Goal: Task Accomplishment & Management: Use online tool/utility

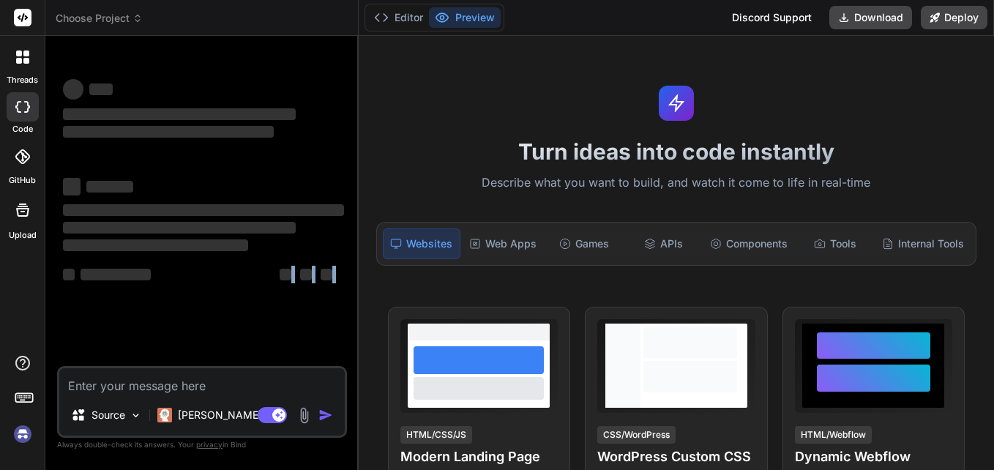
click at [240, 367] on div "‌ ‌ ‌ ‌ ‌ ‌ ‌ ‌ ‌ ‌ ‌ ‌ ‌ ‌ Source [PERSON_NAME] 4 S.. Agent Mode. When this to…" at bounding box center [202, 258] width 290 height 421
drag, startPoint x: 240, startPoint y: 367, endPoint x: 246, endPoint y: 379, distance: 13.7
click at [246, 379] on textarea at bounding box center [201, 381] width 285 height 26
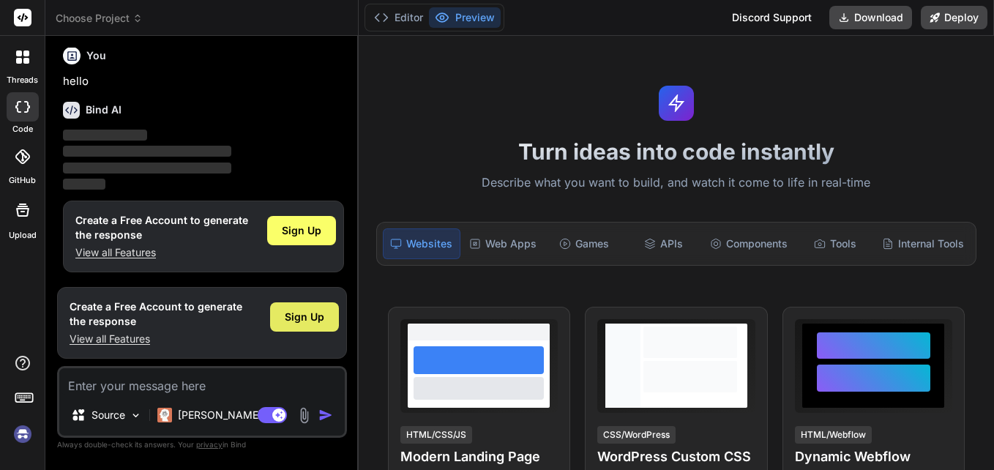
click at [315, 310] on span "Sign Up" at bounding box center [305, 316] width 40 height 15
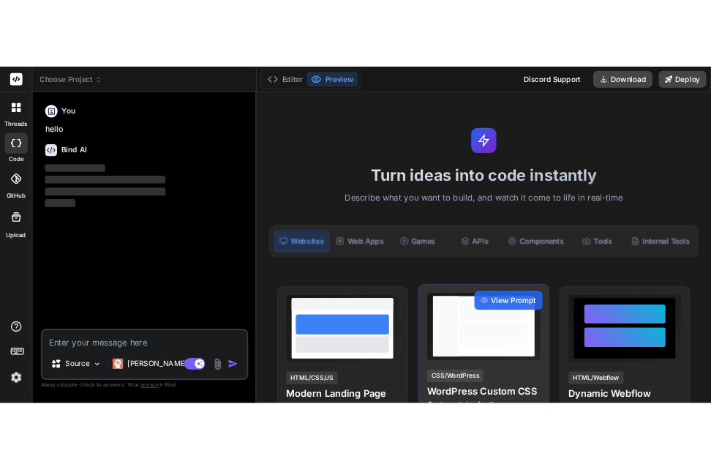
scroll to position [0, 0]
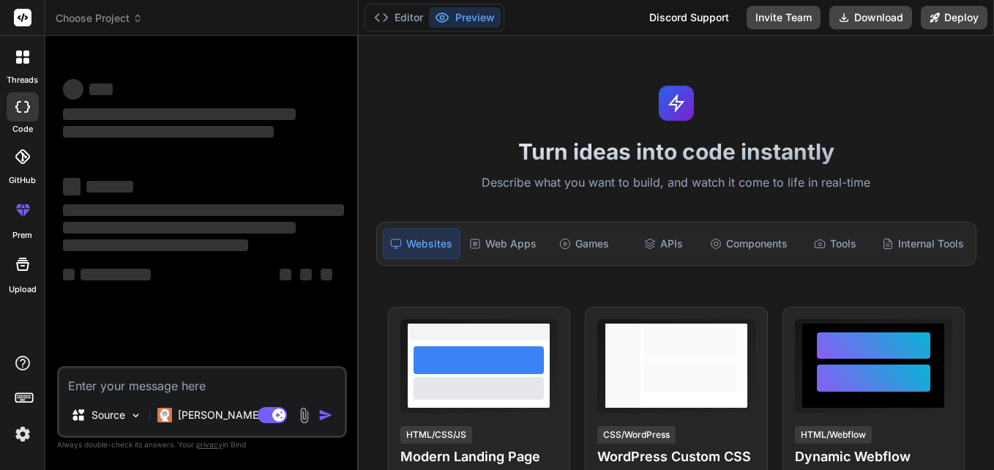
click at [287, 376] on textarea at bounding box center [201, 381] width 285 height 26
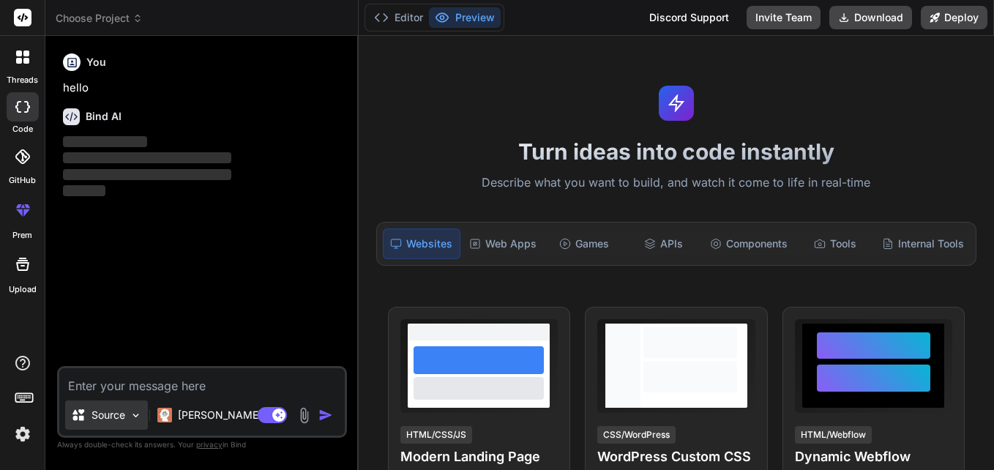
click at [81, 416] on icon at bounding box center [78, 414] width 12 height 11
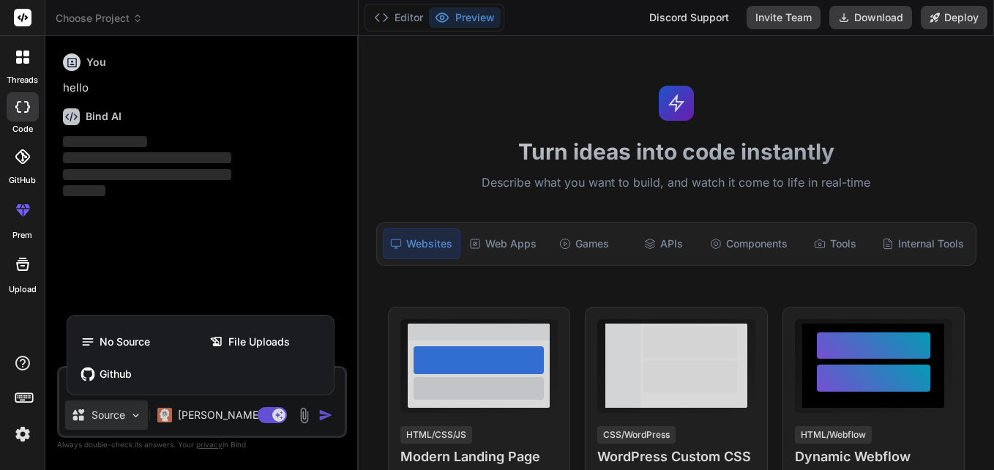
click at [83, 419] on div at bounding box center [497, 235] width 994 height 470
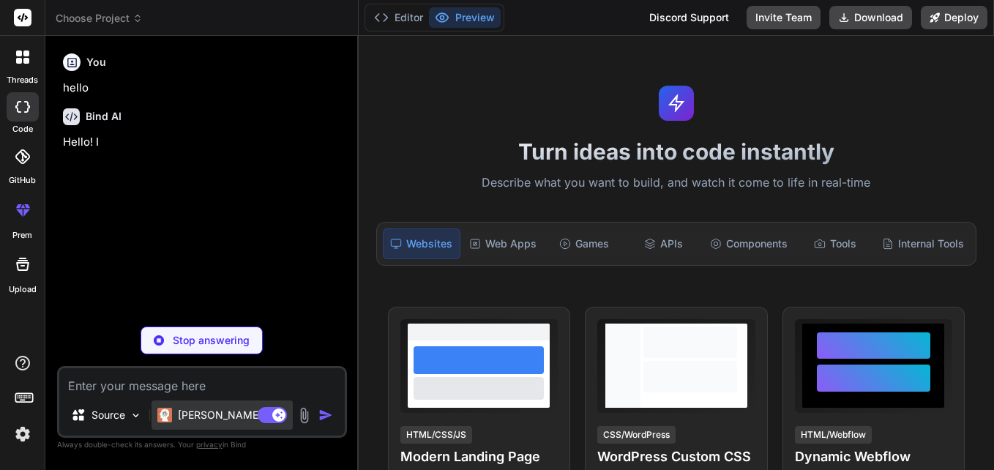
click at [173, 410] on div "[PERSON_NAME] 4 S.." at bounding box center [222, 415] width 130 height 15
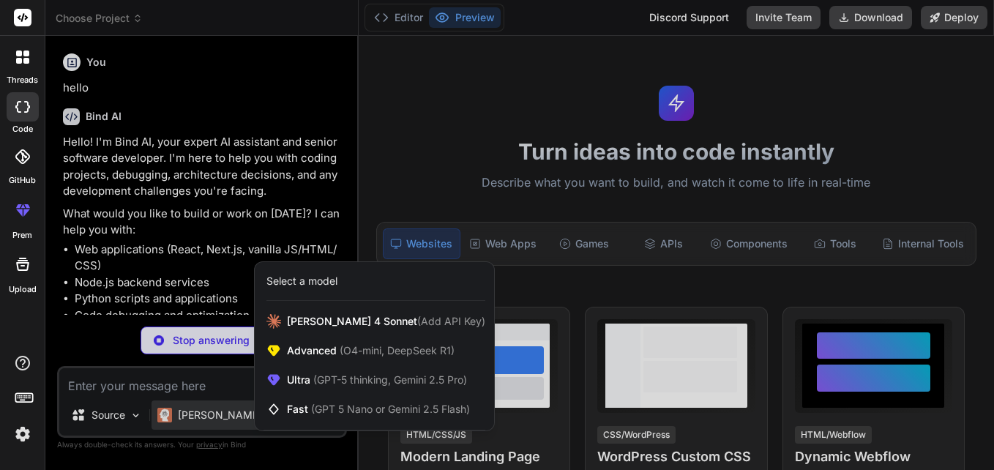
click at [106, 380] on div at bounding box center [497, 235] width 994 height 470
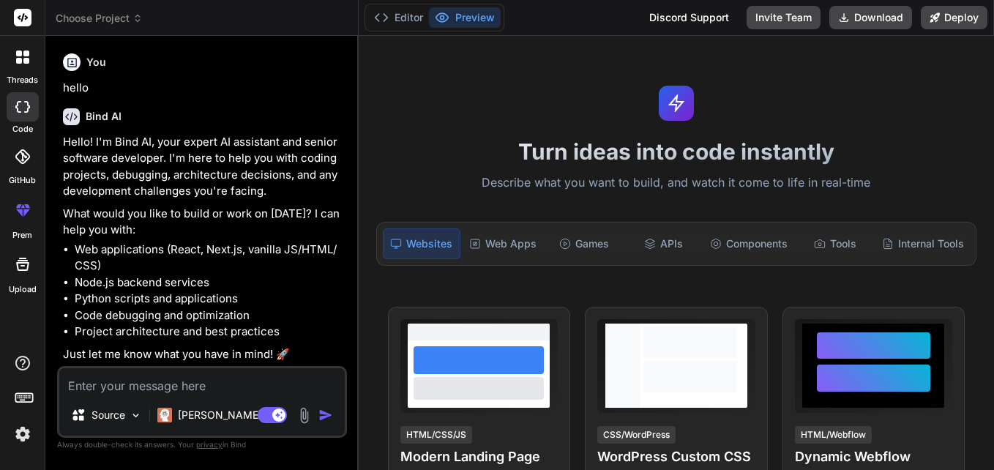
type textarea "x"
click at [186, 372] on textarea at bounding box center [201, 381] width 285 height 26
type textarea "u"
type textarea "x"
type textarea "u"
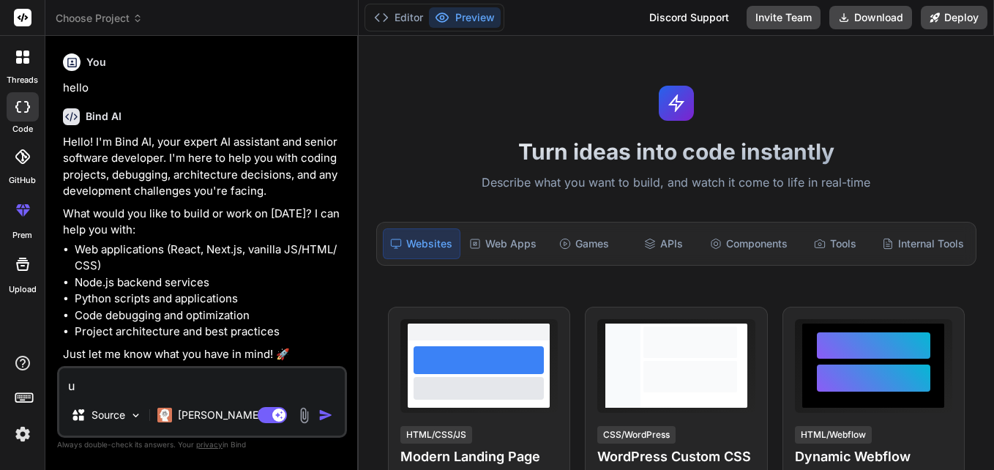
click at [295, 309] on li "Code debugging and optimization" at bounding box center [209, 315] width 269 height 17
click at [680, 249] on div "APIs" at bounding box center [663, 243] width 77 height 31
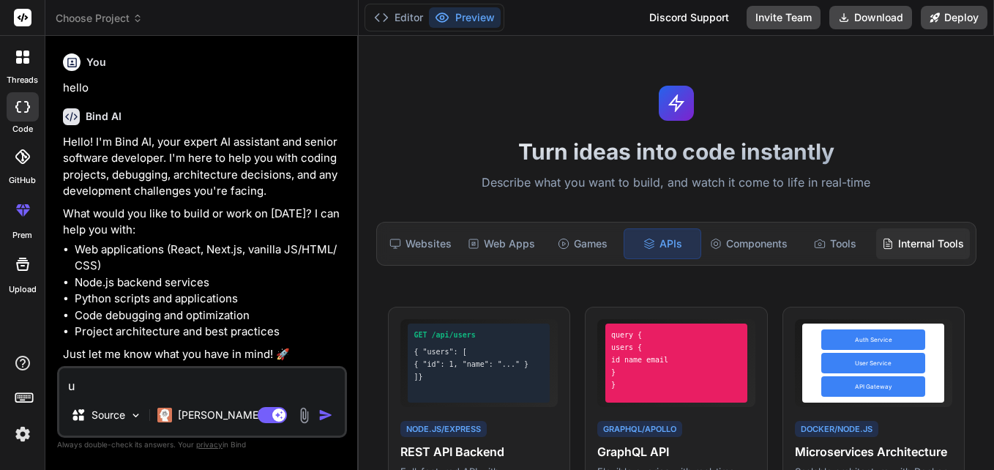
click at [882, 249] on icon at bounding box center [888, 244] width 12 height 12
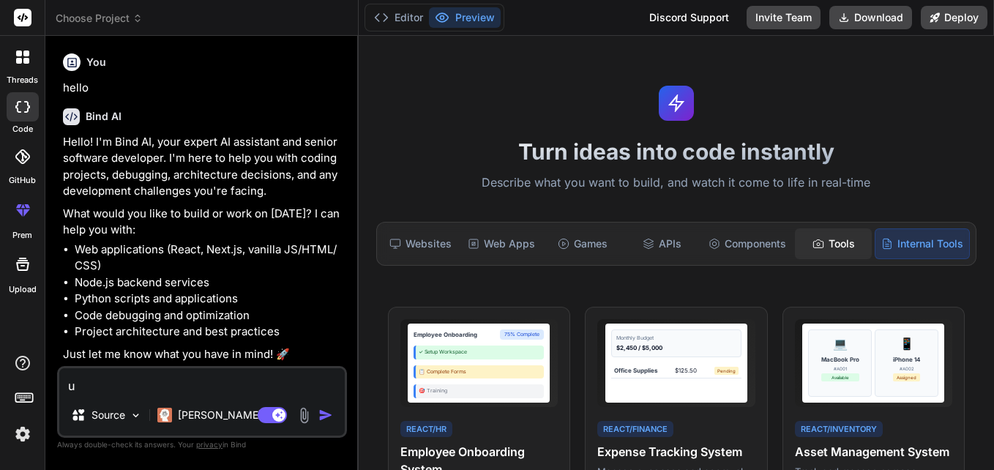
click at [846, 241] on div "Tools" at bounding box center [833, 243] width 77 height 31
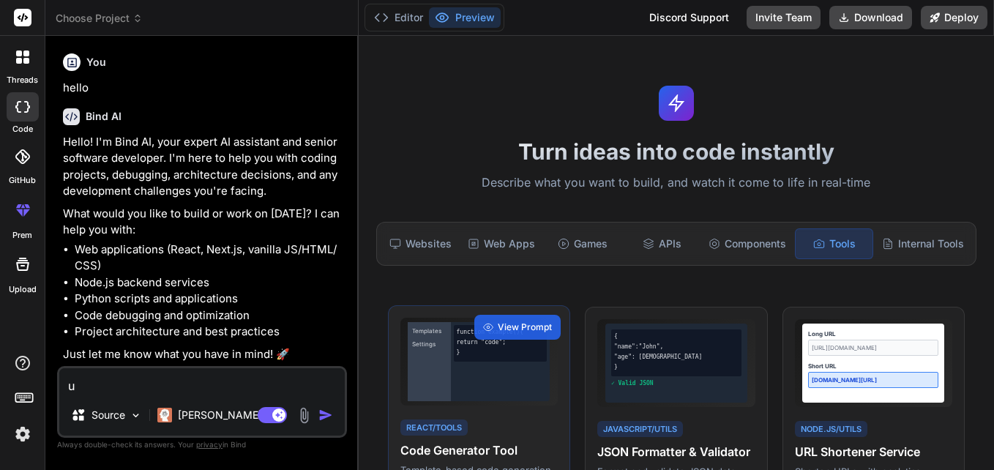
click at [517, 364] on div "function example() { return "code"; }" at bounding box center [501, 361] width 100 height 79
click at [498, 326] on span "View Prompt" at bounding box center [525, 326] width 54 height 13
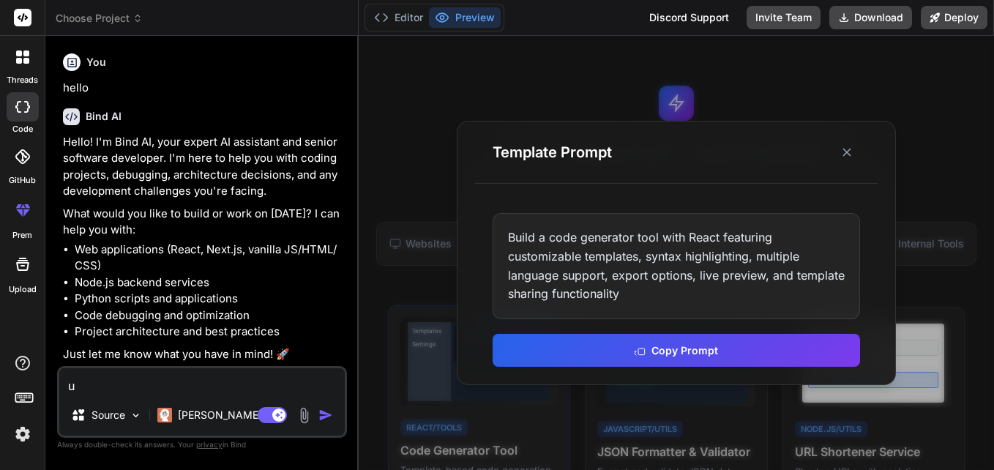
drag, startPoint x: 498, startPoint y: 326, endPoint x: 469, endPoint y: 398, distance: 77.4
click at [469, 398] on div at bounding box center [676, 253] width 635 height 434
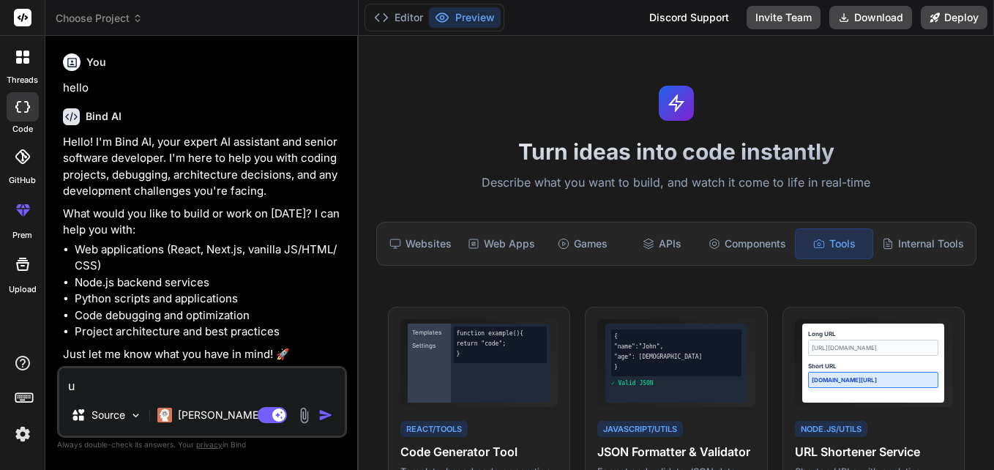
click at [324, 277] on li "Node.js backend services" at bounding box center [209, 282] width 269 height 17
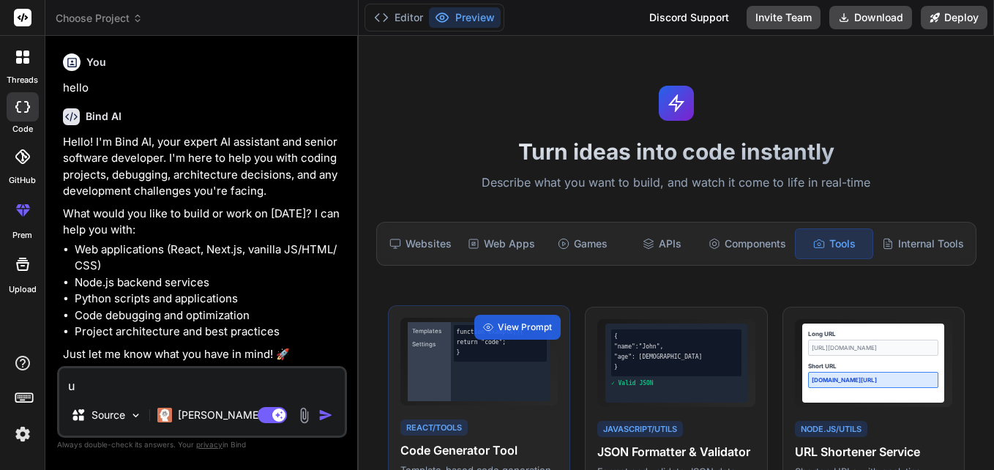
click at [473, 409] on div "Templates Settings function example() { return "code"; } React/Tools Code Gener…" at bounding box center [479, 408] width 182 height 206
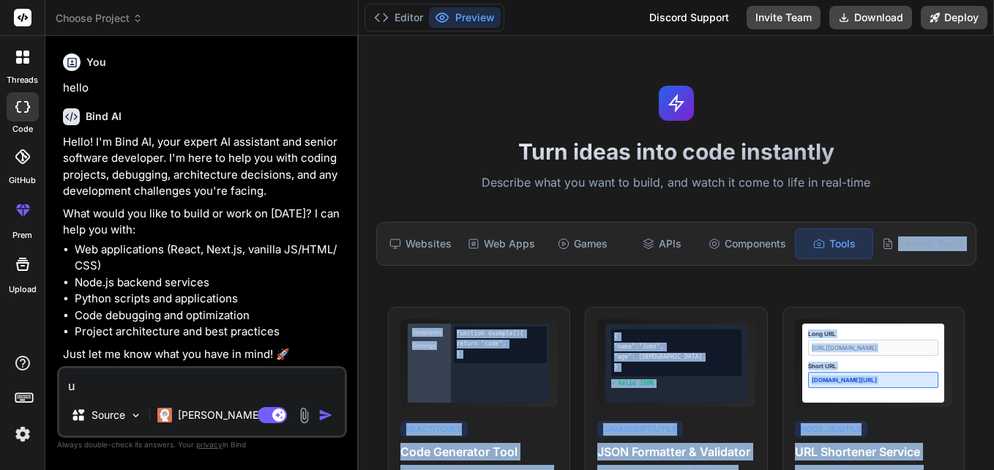
drag, startPoint x: 993, startPoint y: 163, endPoint x: 988, endPoint y: 230, distance: 67.5
click at [988, 230] on div "Turn ideas into code instantly Describe what you want to build, and watch it co…" at bounding box center [676, 253] width 635 height 434
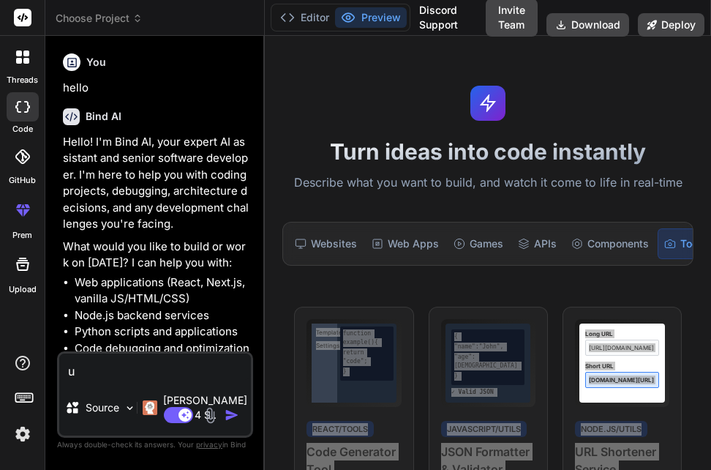
type textarea "x"
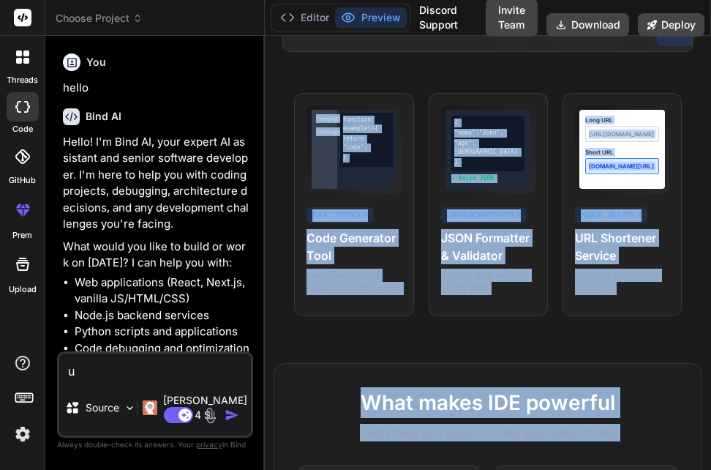
scroll to position [233, 0]
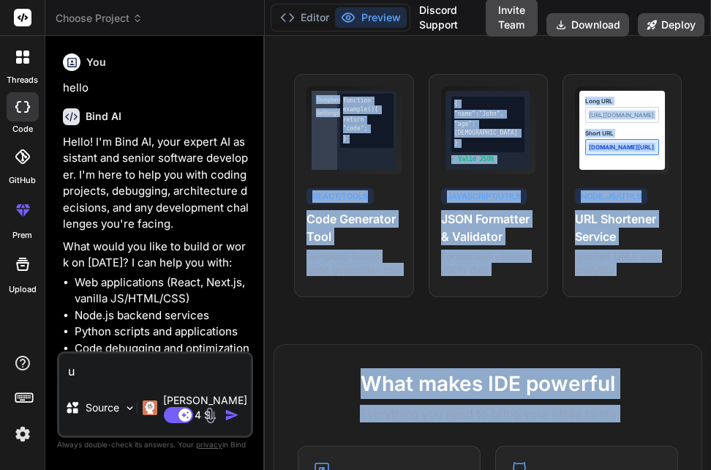
click at [401, 329] on div "Turn ideas into code instantly Describe what you want to build, and watch it co…" at bounding box center [488, 253] width 446 height 434
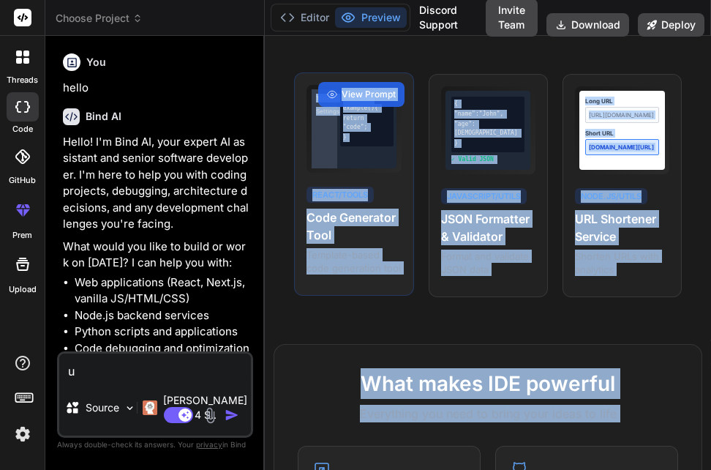
click at [320, 264] on p "Template-based code generation tool" at bounding box center [354, 261] width 94 height 26
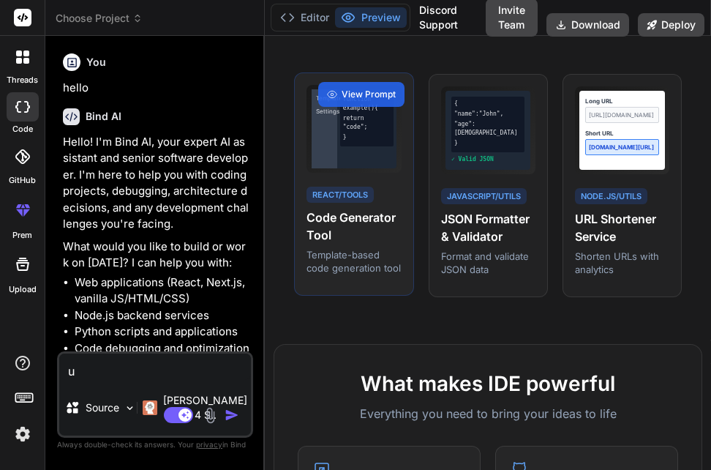
click at [346, 274] on p "Template-based code generation tool" at bounding box center [354, 261] width 94 height 26
click at [349, 101] on span "View Prompt" at bounding box center [369, 94] width 54 height 13
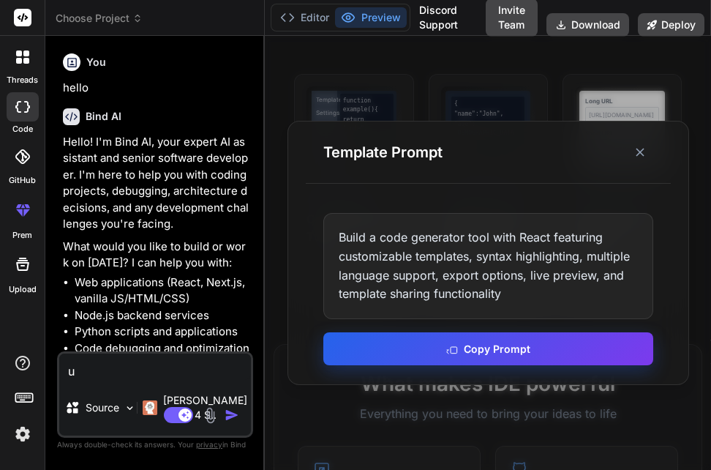
click at [426, 341] on button "Copy Prompt" at bounding box center [488, 348] width 330 height 33
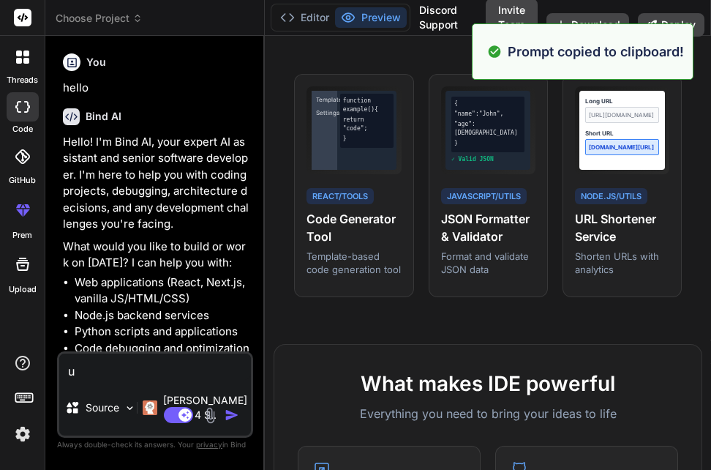
click at [204, 374] on textarea "u" at bounding box center [155, 366] width 192 height 26
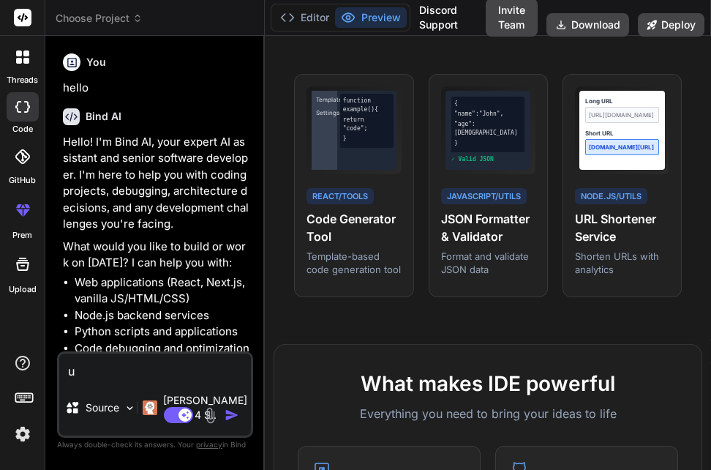
type textarea "x"
type textarea "u"
type textarea "x"
type textarea "us"
type textarea "x"
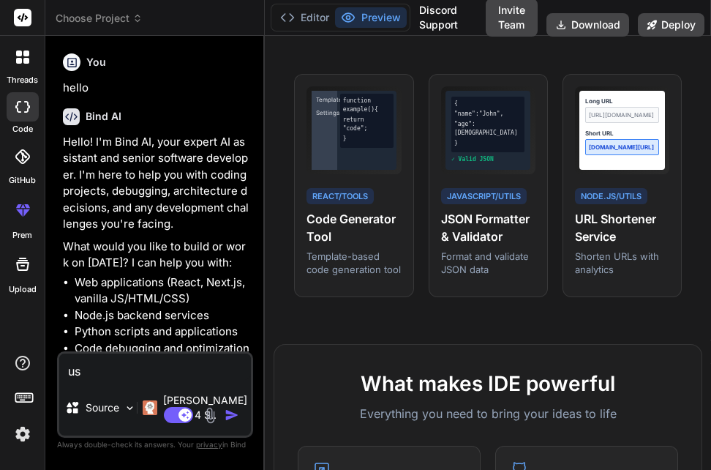
type textarea "use"
type textarea "x"
type textarea "use"
type textarea "x"
type textarea "use p"
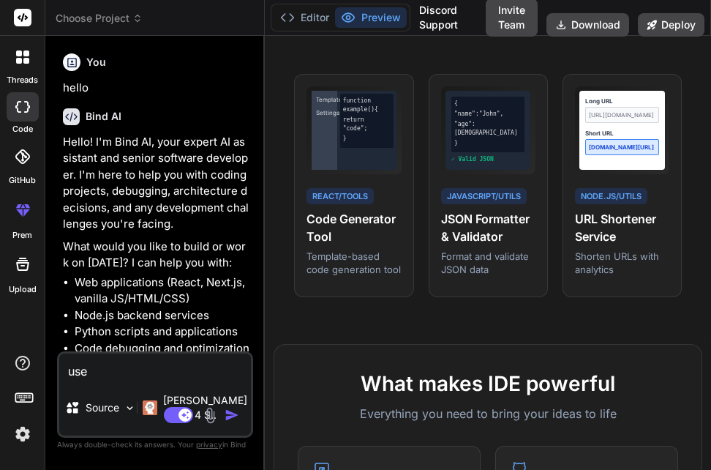
type textarea "x"
type textarea "use py"
type textarea "x"
type textarea "use pyt"
type textarea "x"
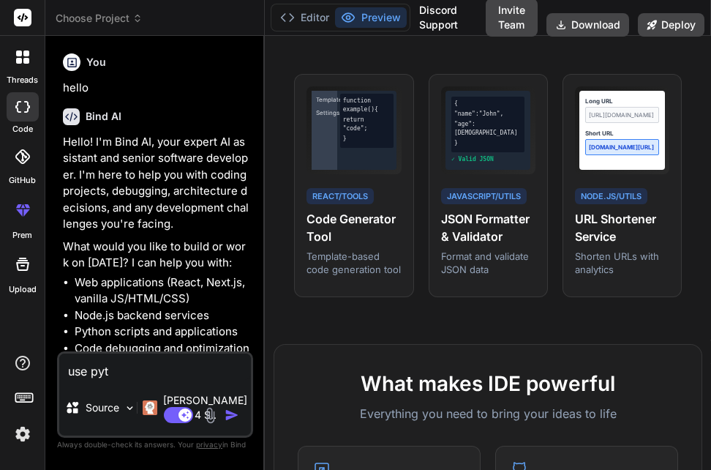
type textarea "use pyth"
type textarea "x"
type textarea "use pytho"
type textarea "x"
type textarea "use python"
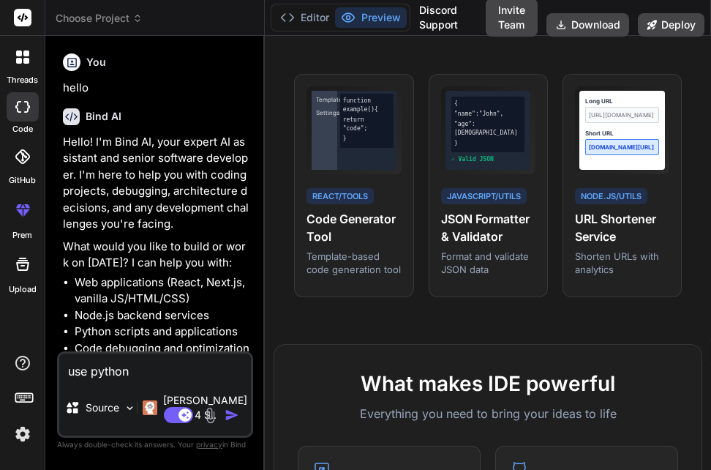
type textarea "x"
type textarea "use python"
type textarea "x"
type textarea "use python a"
type textarea "x"
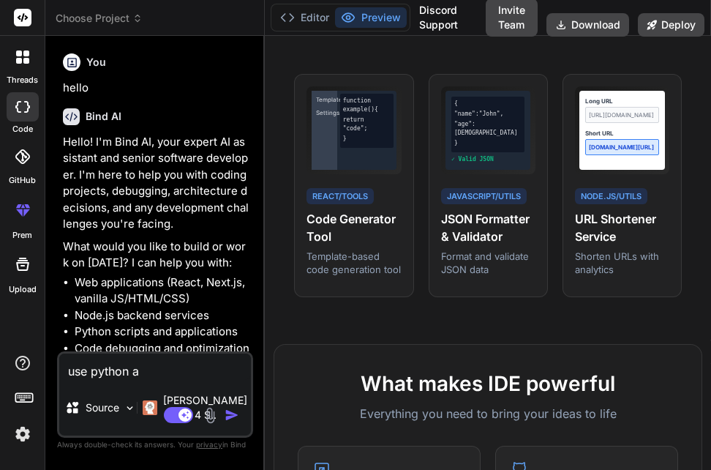
type textarea "use python an"
type textarea "x"
type textarea "use python and"
type textarea "x"
type textarea "use python and"
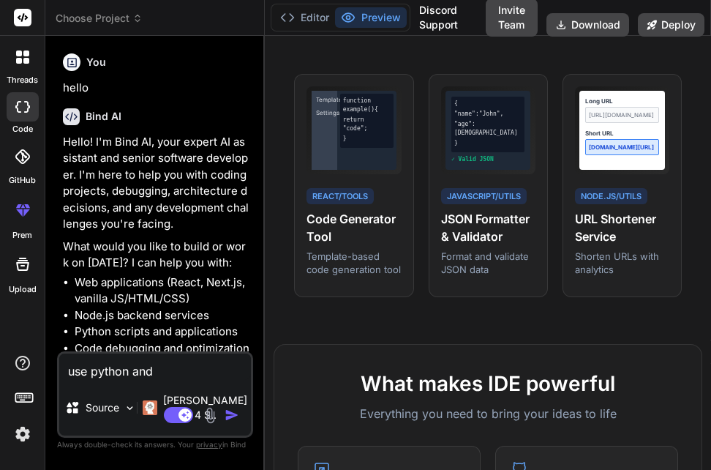
type textarea "x"
type textarea "use python and b"
type textarea "x"
type textarea "use python and bu"
type textarea "x"
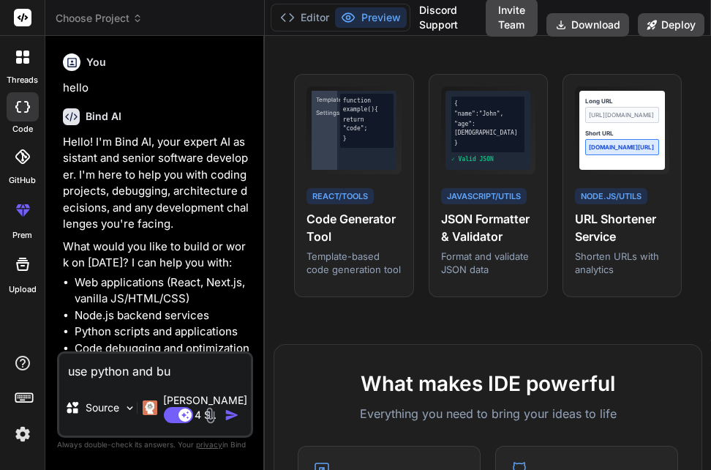
type textarea "use python and [PERSON_NAME]"
type textarea "x"
type textarea "use python and buil"
type textarea "x"
type textarea "use python and build"
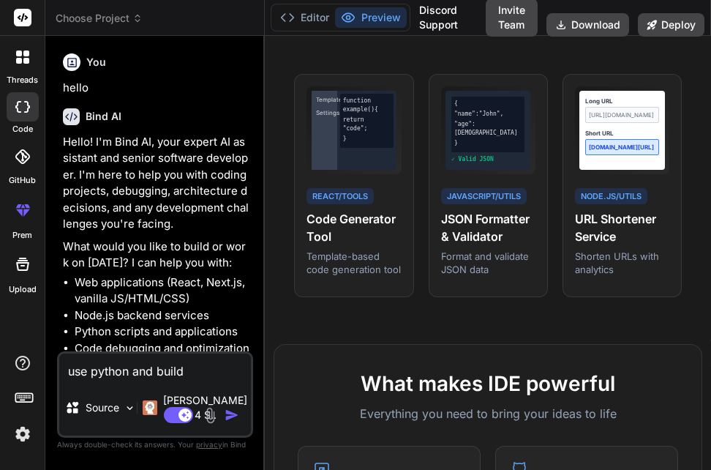
type textarea "x"
type textarea "use python and build"
type textarea "x"
type textarea "use python and build a"
type textarea "x"
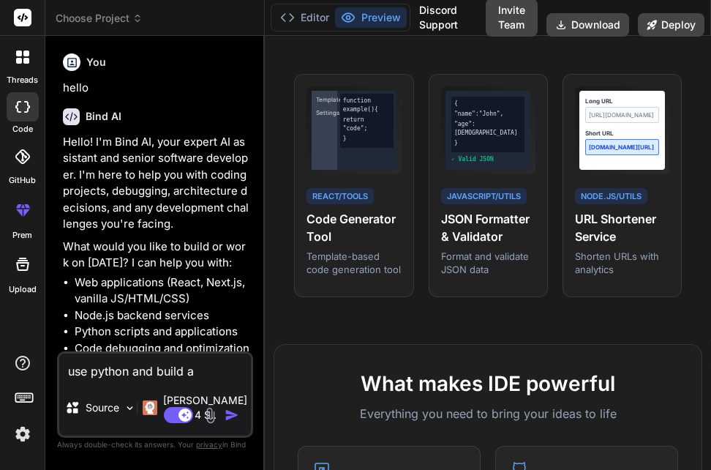
type textarea "use python and build a"
type textarea "x"
type textarea "use python and build a c"
type textarea "x"
type textarea "use python and build a co"
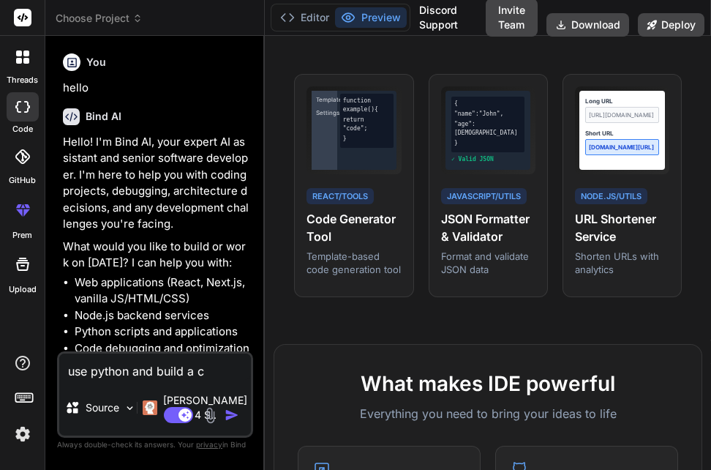
type textarea "x"
type textarea "use python and build a cod"
type textarea "x"
type textarea "use python and build a code"
type textarea "x"
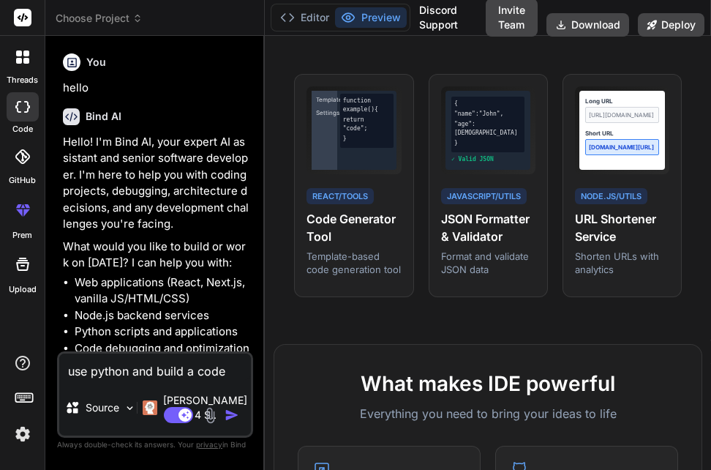
type textarea "use python and build a code"
type textarea "x"
type textarea "use python and build a code t"
type textarea "x"
type textarea "use python and build a code th"
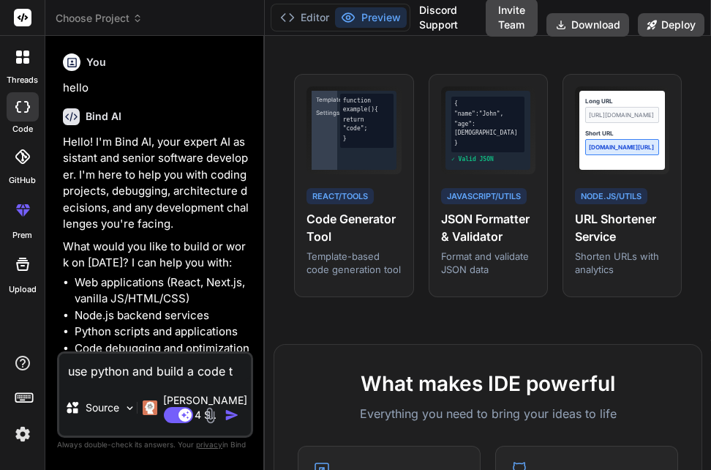
type textarea "x"
type textarea "use python and build a code tha"
type textarea "x"
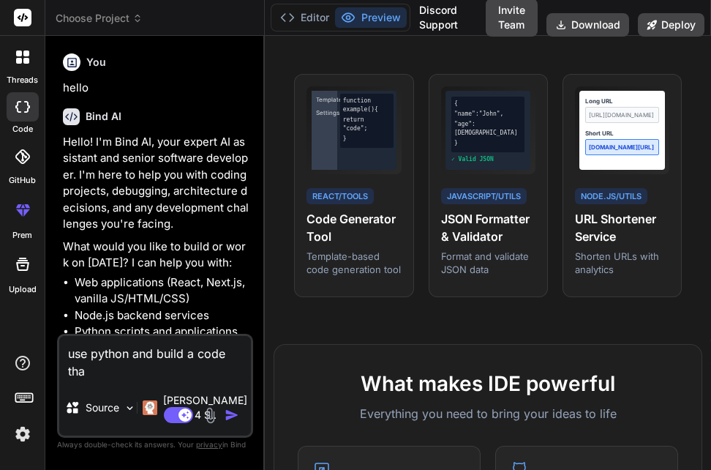
type textarea "use python and build a code that"
type textarea "x"
type textarea "use python and build a code that"
type textarea "x"
type textarea "use python and build a code that a"
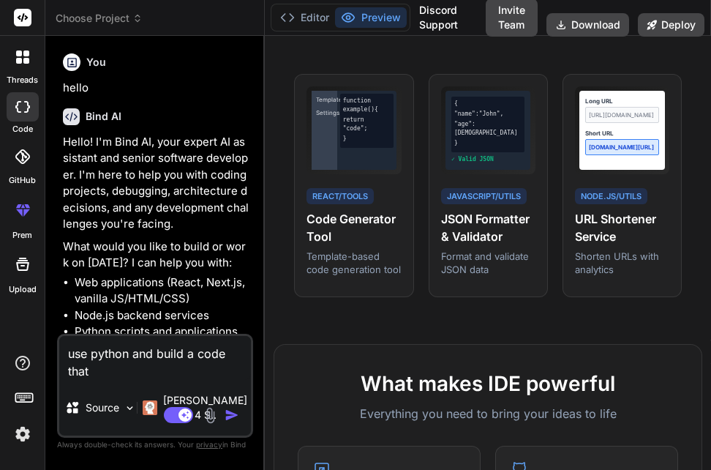
type textarea "x"
type textarea "use python and build a code that as"
type textarea "x"
type textarea "use python and build a code that ask"
type textarea "x"
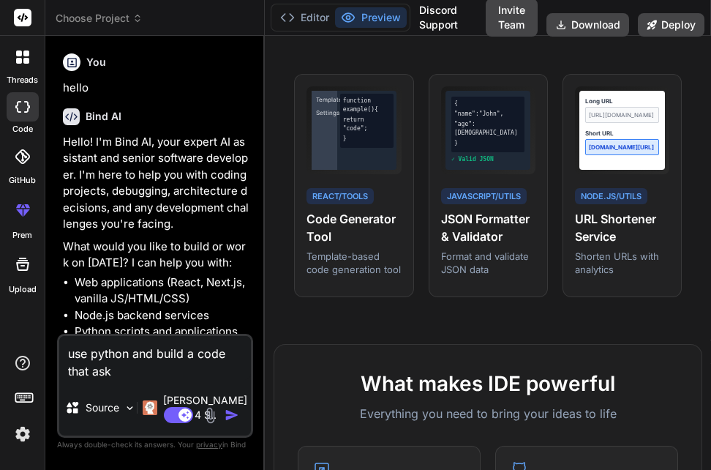
type textarea "use python and build a code that aske"
type textarea "x"
type textarea "use python and build a code that askes"
type textarea "x"
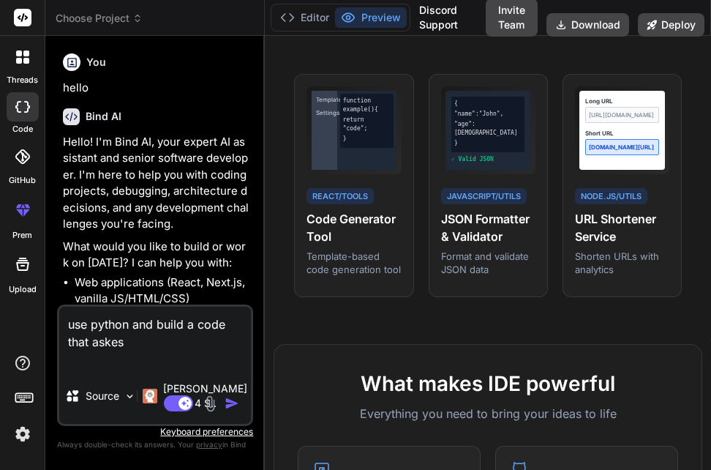
type textarea "use python and build a code that askes w"
type textarea "x"
type textarea "use python and build a code that askes wh"
type textarea "x"
type textarea "use python and build a code that askes wha"
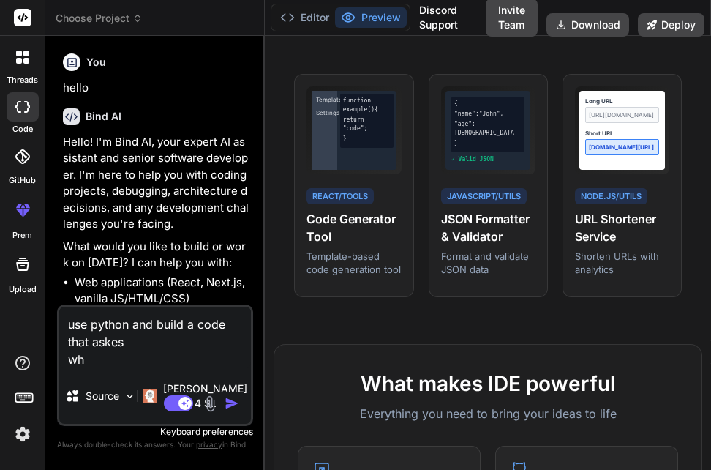
type textarea "x"
type textarea "use python and build a code that askes what"
type textarea "x"
type textarea "use python and build a code that askes whats"
type textarea "x"
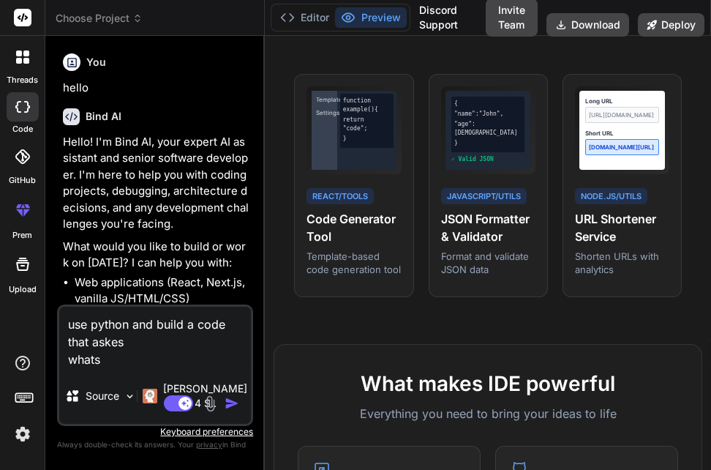
type textarea "use python and build a code that askes whats"
type textarea "x"
type textarea "use python and build a code that askes whats y"
type textarea "x"
type textarea "use python and build a code that askes whats yo"
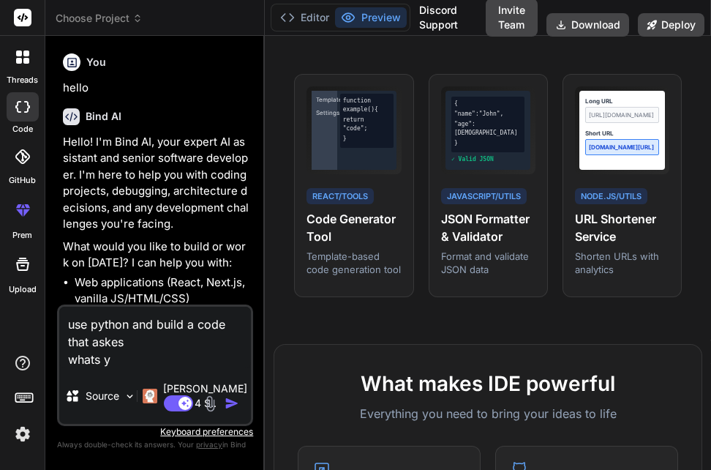
type textarea "x"
type textarea "use python and build a code that askes whats you"
type textarea "x"
type textarea "use python and build a code that askes whats your"
type textarea "x"
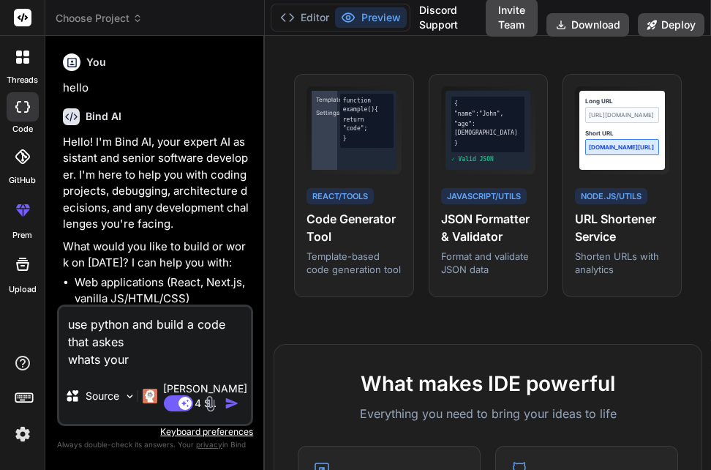
type textarea "use python and build a code that askes whats your"
type textarea "x"
type textarea "use python and build a code that askes whats your a"
type textarea "x"
type textarea "use python and build a code that askes whats your ag"
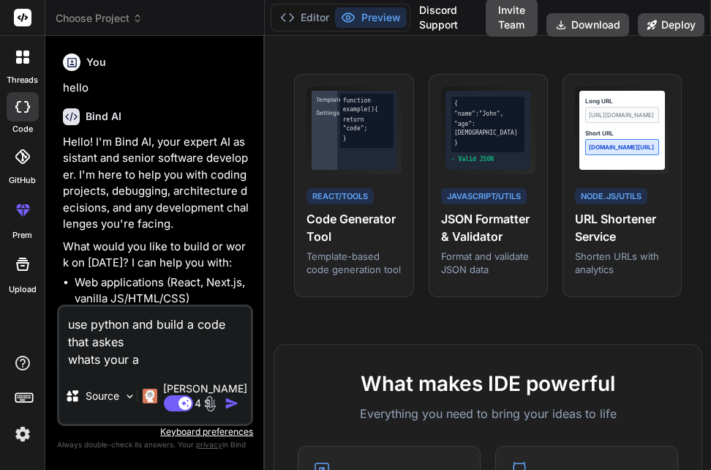
type textarea "x"
type textarea "use python and build a code that askes whats your age"
type textarea "x"
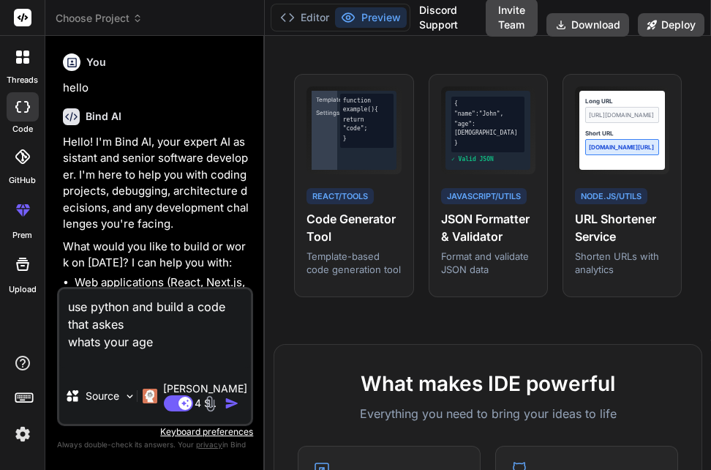
type textarea "use python and build a code that askes whats your age w"
type textarea "x"
type textarea "use python and build a code that askes whats your age wh"
type textarea "x"
type textarea "use python and build a code that askes whats your age wha"
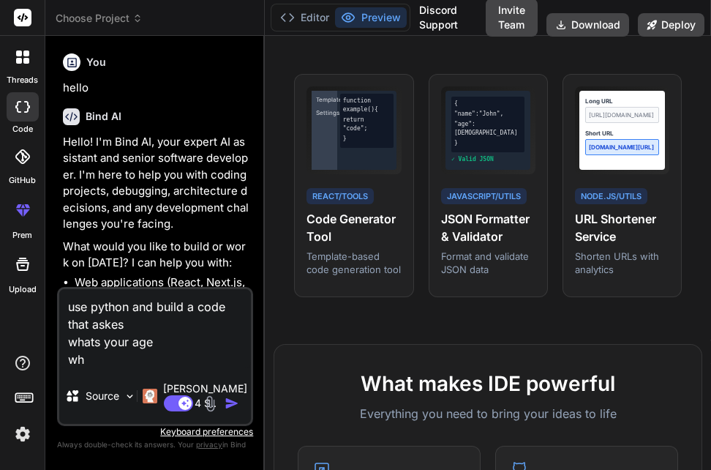
type textarea "x"
type textarea "use python and build a code that askes whats your age what"
type textarea "x"
type textarea "use python and build a code that askes whats your age whats"
type textarea "x"
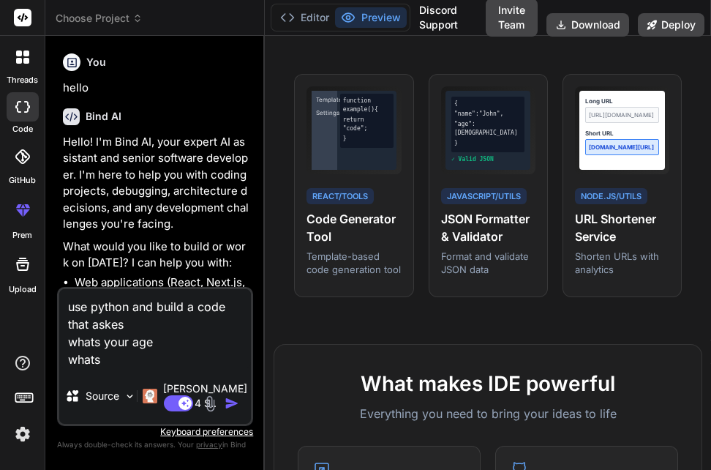
type textarea "use python and build a code that askes whats your age whats"
type textarea "x"
type textarea "use python and build a code that askes whats your age whats y"
type textarea "x"
type textarea "use python and build a code that askes whats your age whats yo"
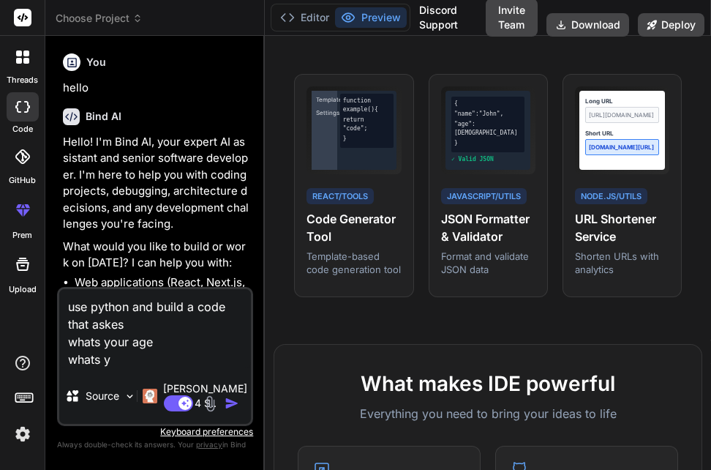
type textarea "x"
type textarea "use python and build a code that askes whats your age whats you"
type textarea "x"
type textarea "use python and build a code that askes whats your age whats your"
type textarea "x"
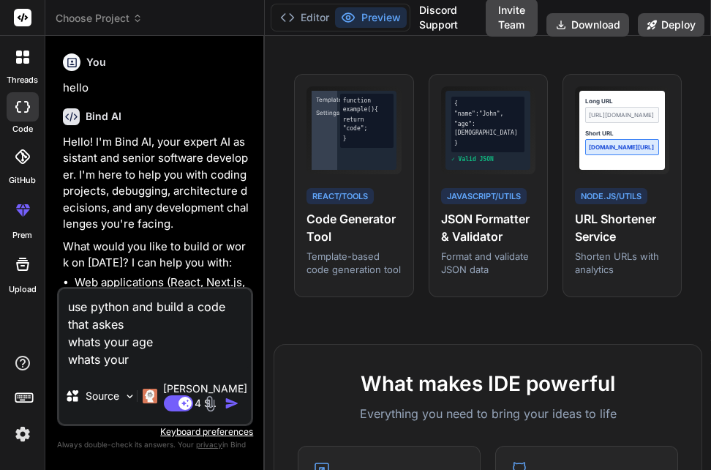
type textarea "use python and build a code that askes whats your age whats your"
type textarea "x"
type textarea "use python and build a code that askes whats your age whats your n"
type textarea "x"
type textarea "use python and build a code that askes whats your age whats your na"
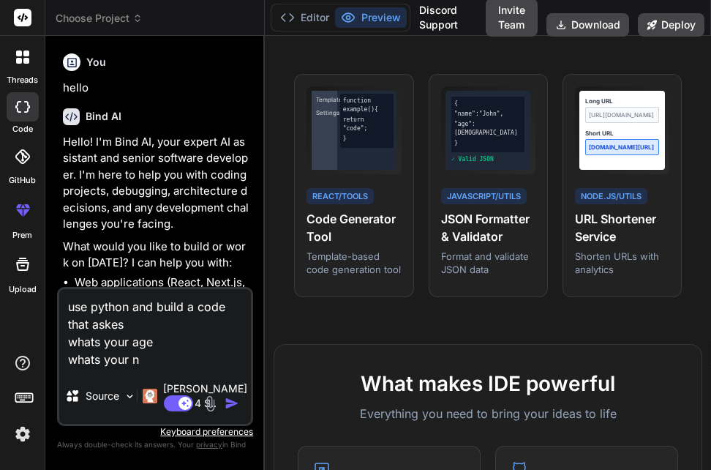
type textarea "x"
type textarea "use python and build a code that askes whats your age whats your nam"
type textarea "x"
type textarea "use python and build a code that askes whats your age whats your name"
type textarea "x"
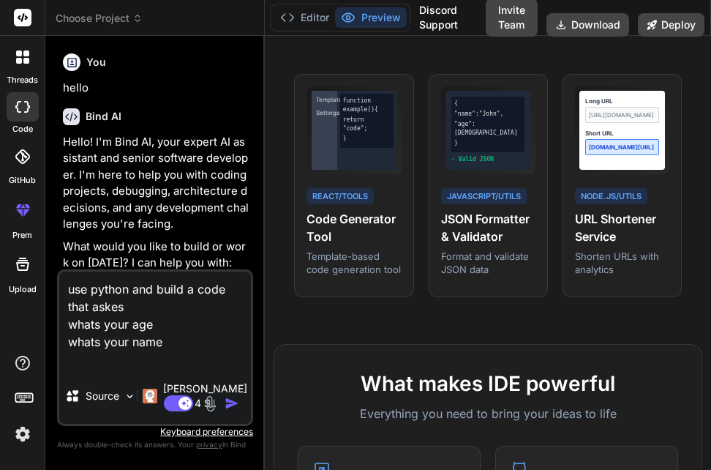
type textarea "use python and build a code that askes whats your age whats your name f"
type textarea "x"
type textarea "use python and build a code that askes whats your age whats your name fa"
type textarea "x"
type textarea "use python and build a code that askes whats your age whats your name fav"
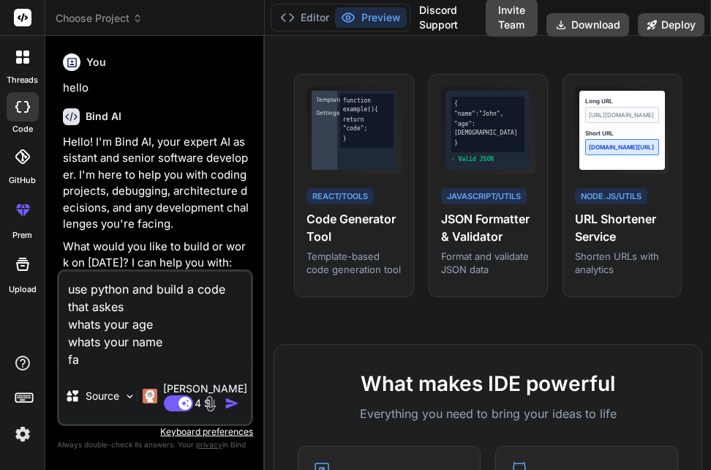
type textarea "x"
type textarea "use python and build a code that askes whats your age whats your name favr"
type textarea "x"
type textarea "use python and build a code that askes whats your age whats your name favrt"
type textarea "x"
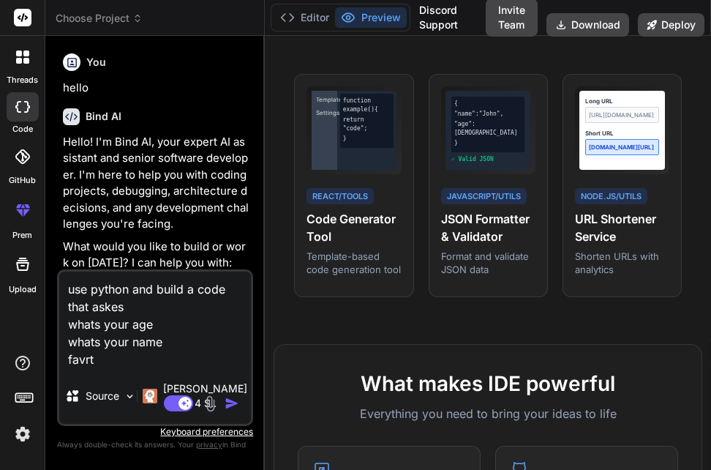
type textarea "use python and build a code that askes whats your age whats your name favrti"
type textarea "x"
type textarea "use python and build a code that askes whats your age whats your name favrtio"
type textarea "x"
type textarea "use python and build a code that askes whats your age whats your name favrtiot"
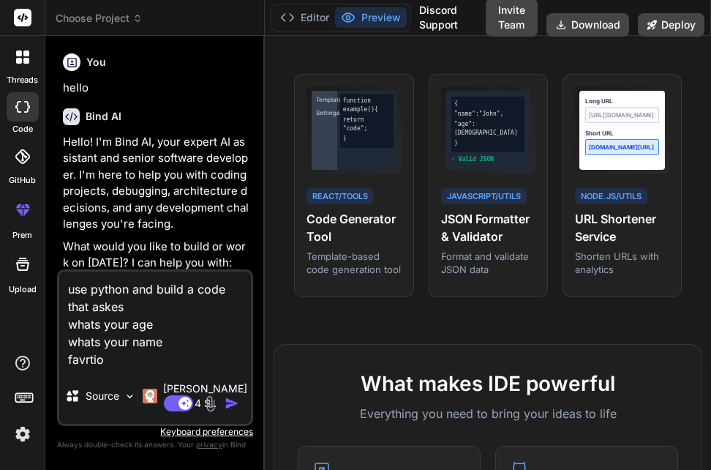
type textarea "x"
type textarea "use python and build a code that askes whats your age whats your name favrtiote"
type textarea "x"
type textarea "use python and build a code that askes whats your age whats your name favrtiote"
type textarea "x"
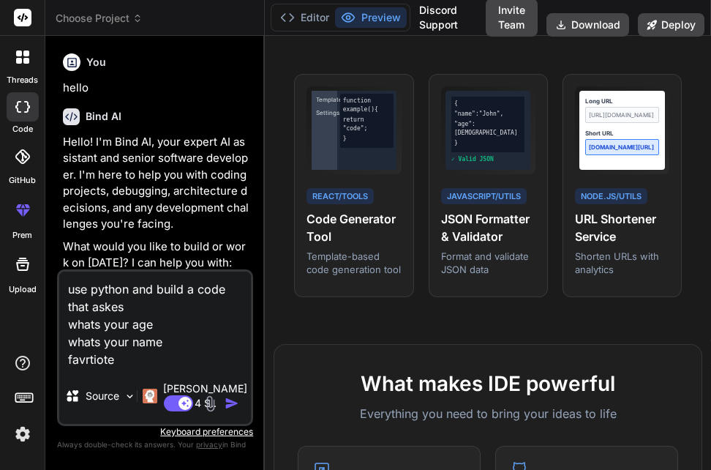
type textarea "use python and build a code that askes whats your age whats your name favrtiote…"
type textarea "x"
type textarea "use python and build a code that askes whats your age whats your name favrtiote…"
type textarea "x"
type textarea "use python and build a code that askes whats your age whats your name favrtiote…"
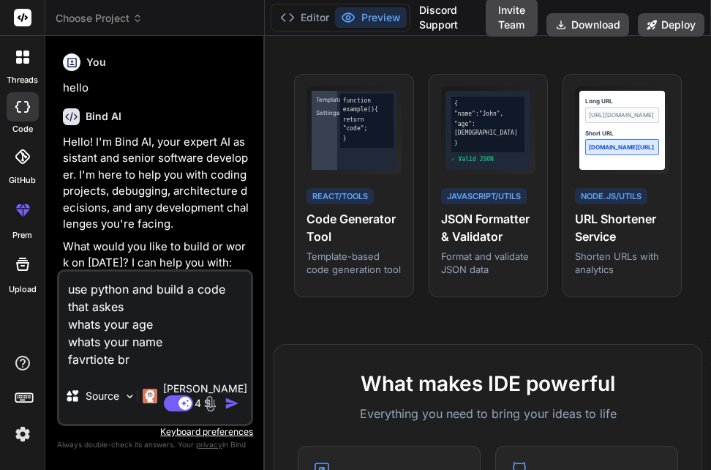
type textarea "x"
type textarea "use python and build a code that askes whats your age whats your name favrtiote…"
type textarea "x"
type textarea "use python and build a code that askes whats your age whats your name favrtiote…"
type textarea "x"
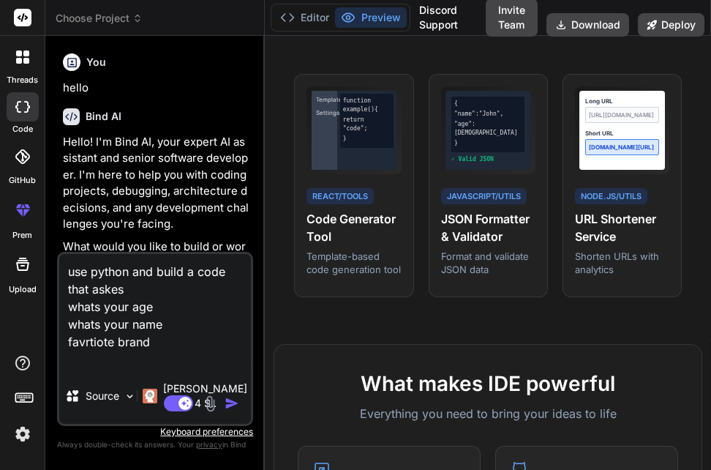
type textarea "use python and build a code that askes whats your age whats your name favrtiote…"
type textarea "x"
type textarea "use python and build a code that askes whats your age whats your name favrtiote…"
type textarea "x"
type textarea "use python and build a code that askes whats your age whats your name favrtiote…"
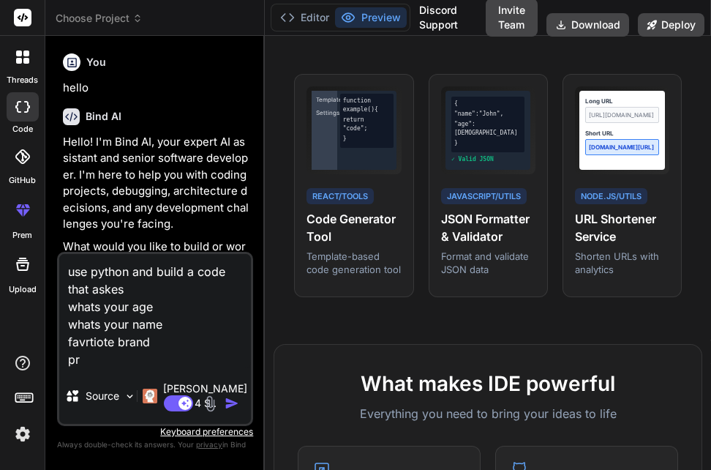
type textarea "x"
type textarea "use python and build a code that askes whats your age whats your name favrtiote…"
type textarea "x"
type textarea "use python and build a code that askes whats your age whats your name favrtiote…"
type textarea "x"
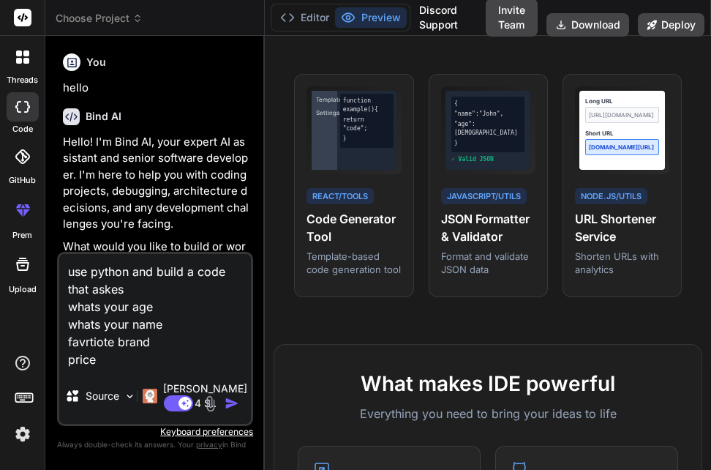
type textarea "use python and build a code that askes whats your age whats your name favorite …"
type textarea "x"
type textarea "use python and build a code that askes what's your age whats your name favorite…"
type textarea "x"
type textarea "use python and build a code that askes what's your age what's your name favorit…"
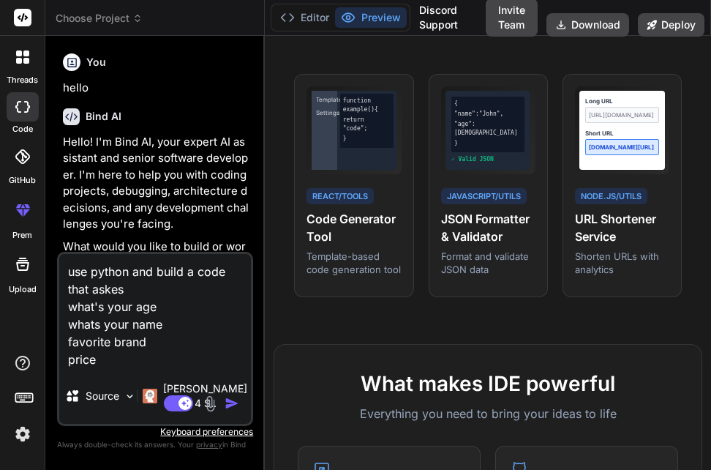
type textarea "x"
type textarea "use python and build a code that askes what's your age what's your name favorit…"
click at [228, 399] on img "button" at bounding box center [232, 403] width 15 height 15
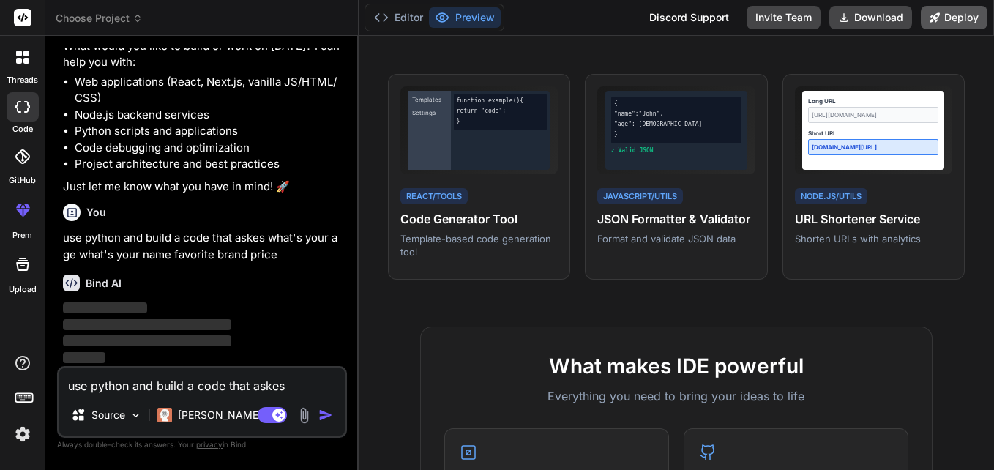
scroll to position [168, 0]
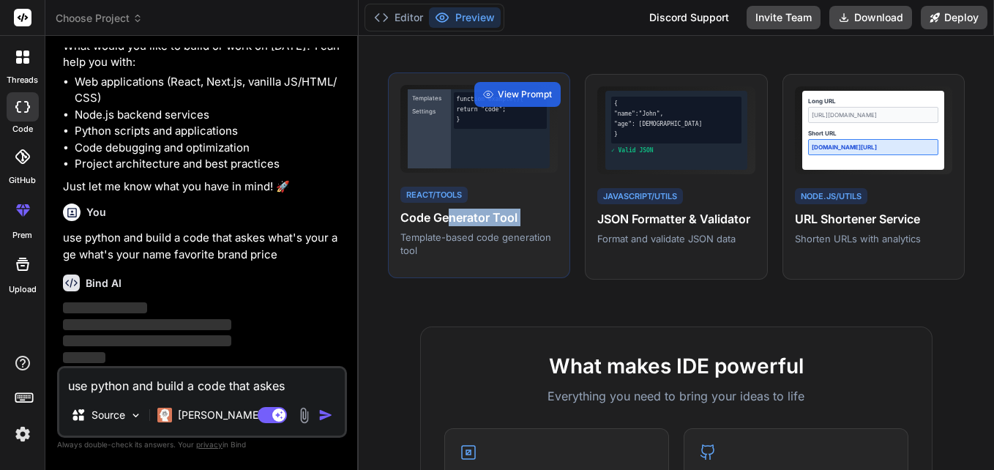
drag, startPoint x: 361, startPoint y: 236, endPoint x: 450, endPoint y: 226, distance: 89.8
click at [450, 226] on div "Turn ideas into code instantly Describe what you want to build, and watch it co…" at bounding box center [676, 253] width 635 height 434
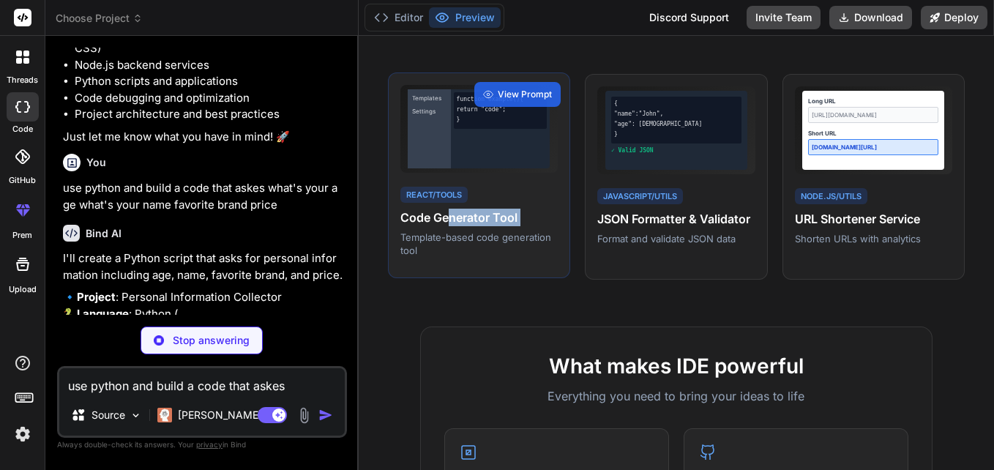
scroll to position [217, 0]
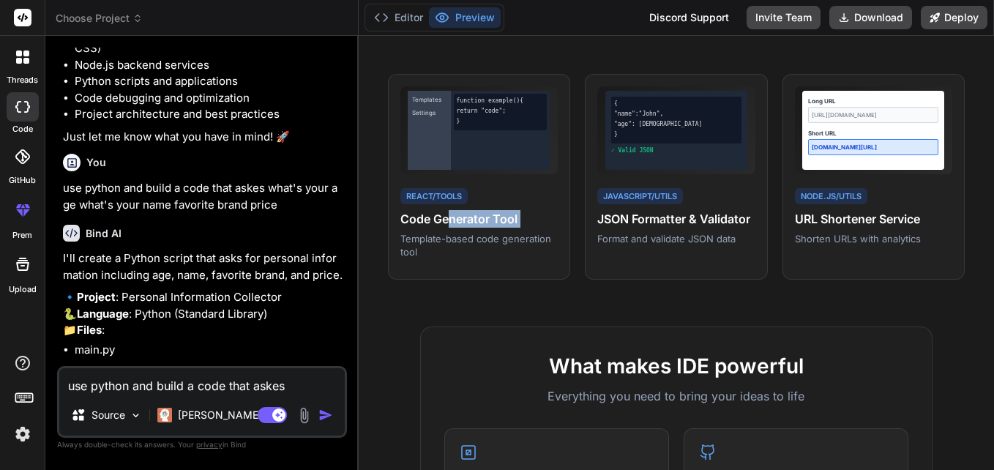
type textarea "x"
click at [282, 282] on p "I'll create a Python script that asks for personal information including age, n…" at bounding box center [203, 266] width 281 height 33
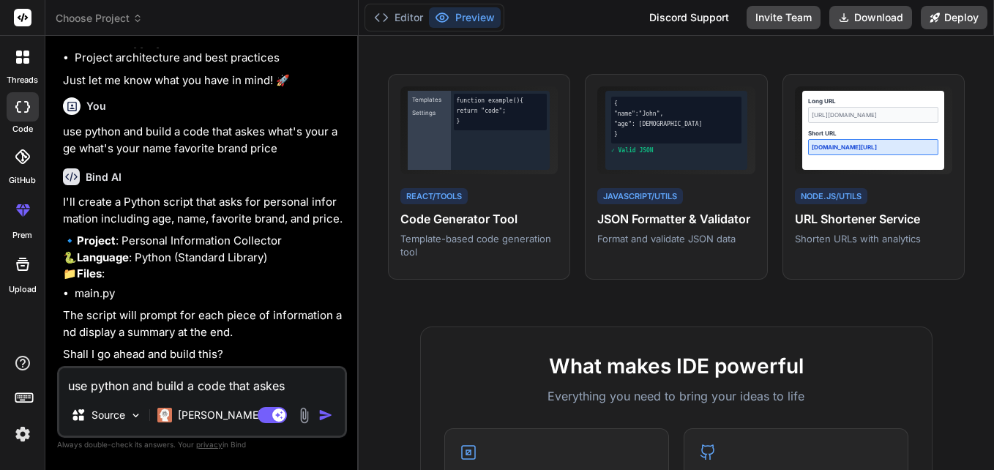
scroll to position [307, 0]
click at [222, 386] on textarea "use python and build a code that askes what's your age what's your name favorit…" at bounding box center [201, 381] width 285 height 26
type textarea "y"
type textarea "x"
type textarea "ye"
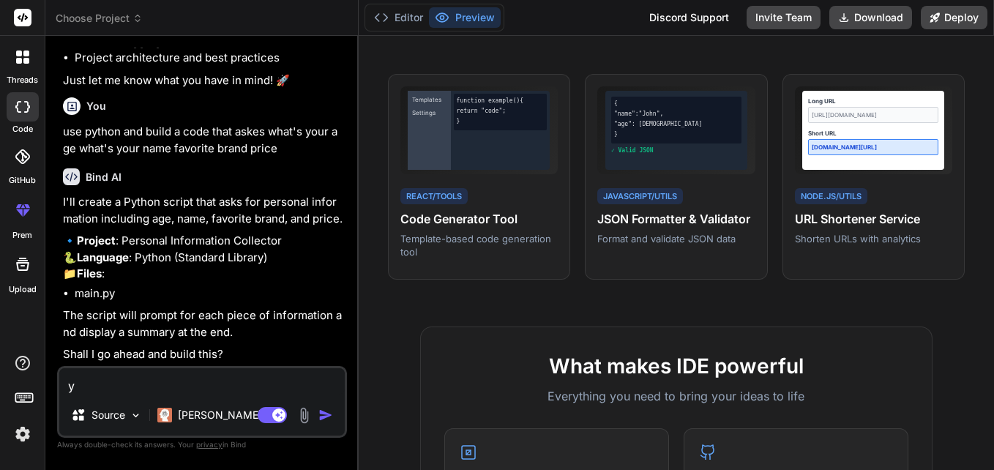
type textarea "x"
type textarea "yeds"
type textarea "x"
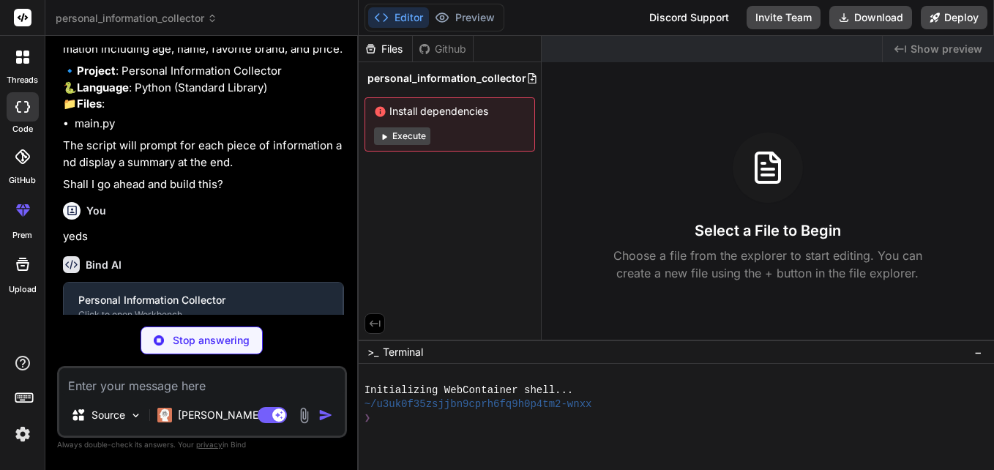
scroll to position [458, 0]
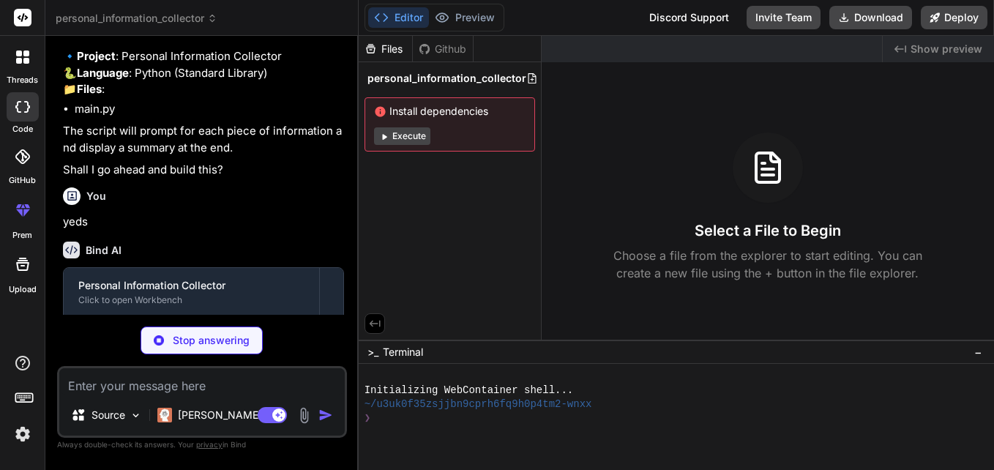
click at [260, 179] on p "Shall I go ahead and build this?" at bounding box center [203, 170] width 281 height 17
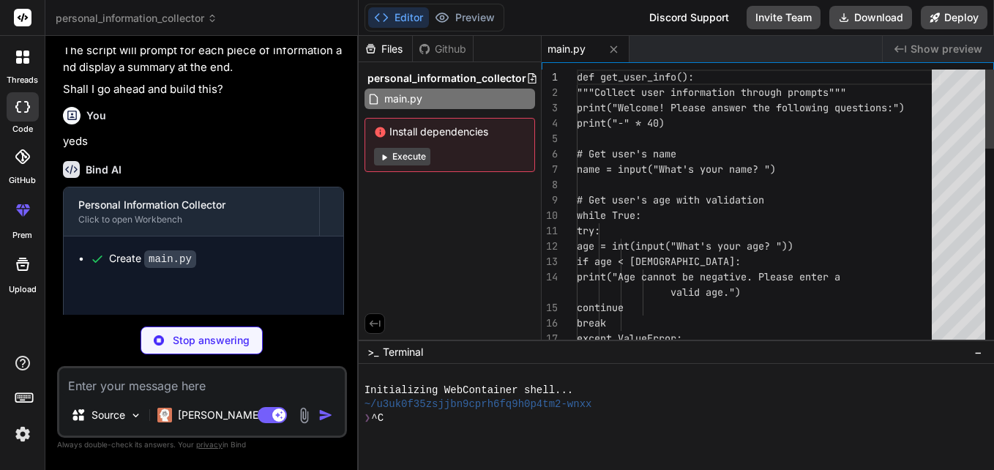
scroll to position [42, 0]
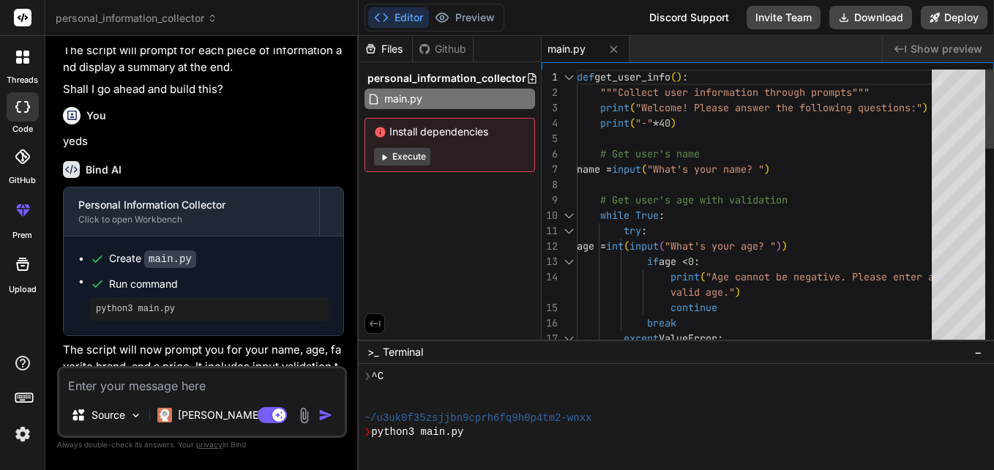
type textarea "x"
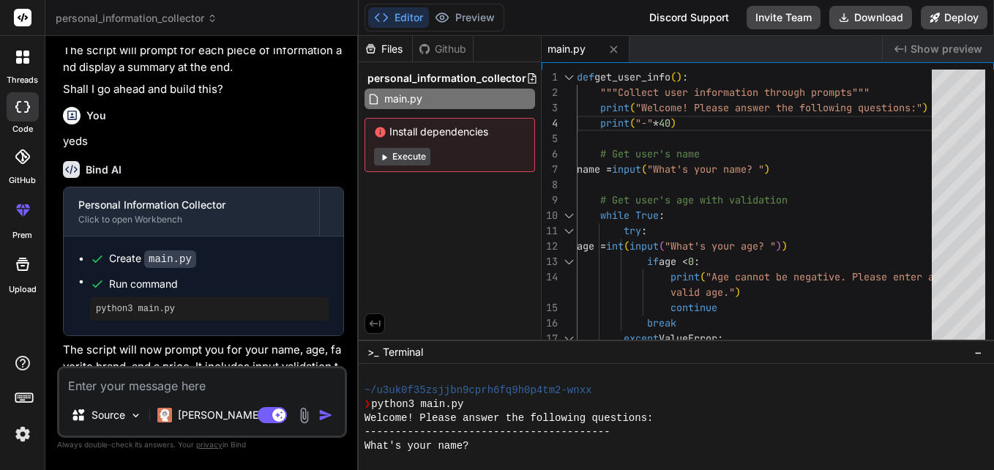
scroll to position [70, 0]
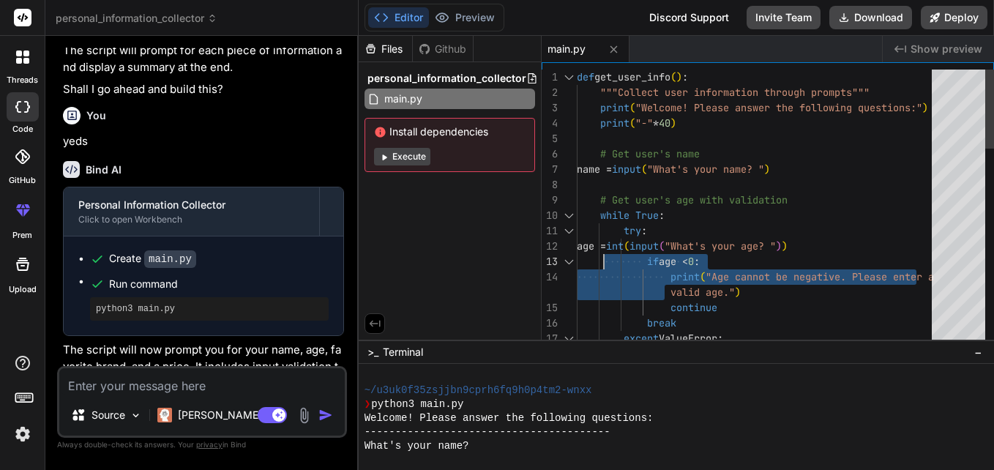
drag, startPoint x: 623, startPoint y: 280, endPoint x: 601, endPoint y: 246, distance: 40.8
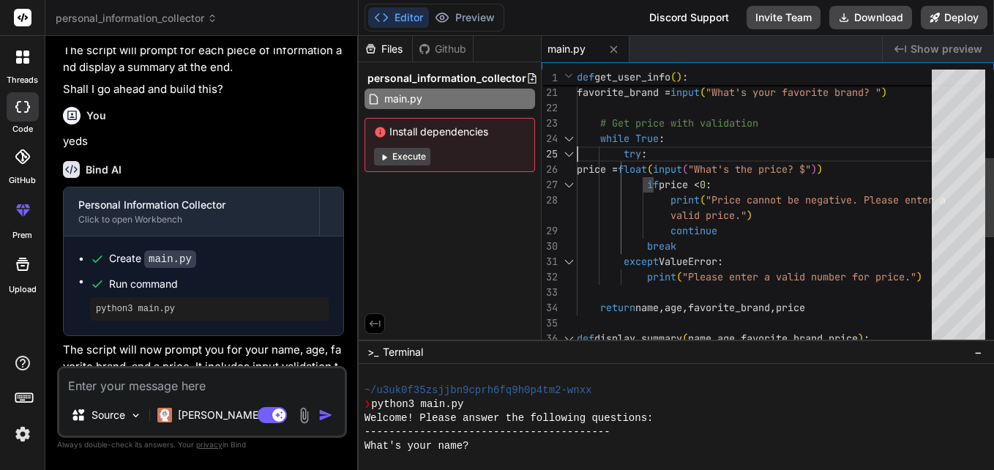
type textarea "try: age = int(input("What's your age? ")) if age < [DEMOGRAPHIC_DATA]: print("…"
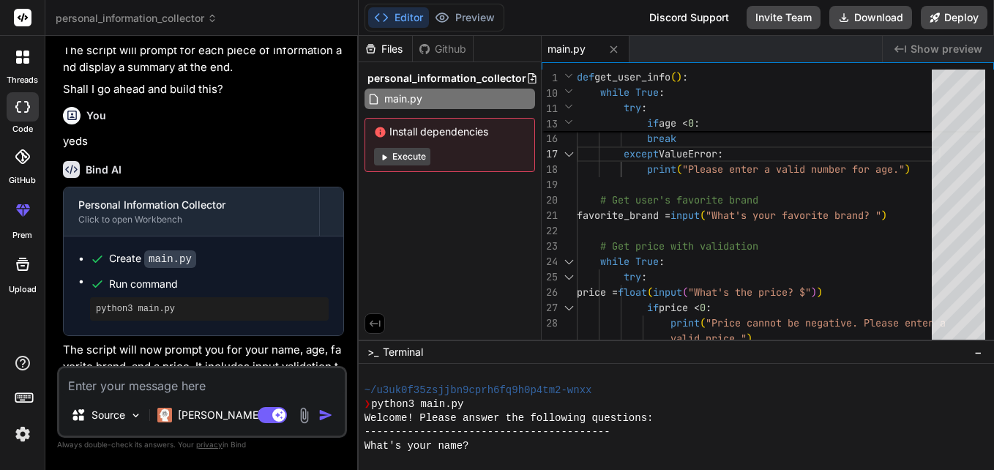
click at [173, 373] on textarea at bounding box center [201, 381] width 285 height 26
type textarea "m"
type textarea "x"
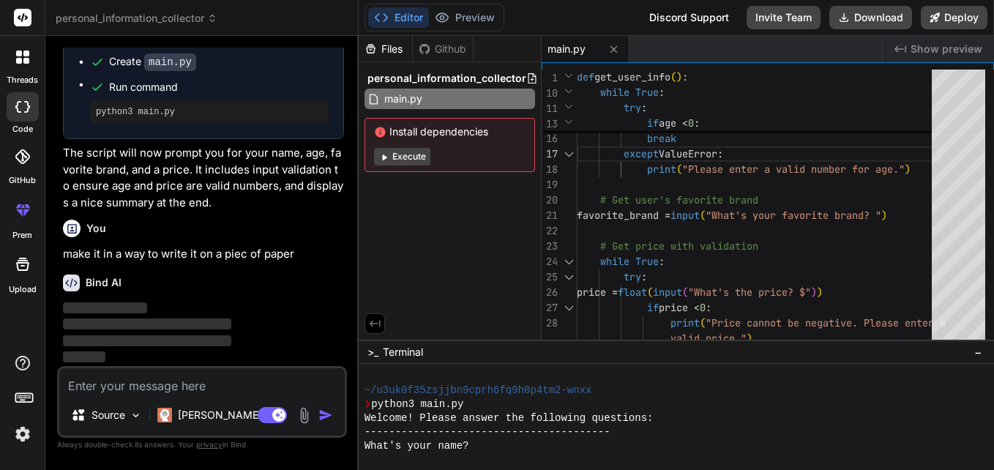
scroll to position [768, 0]
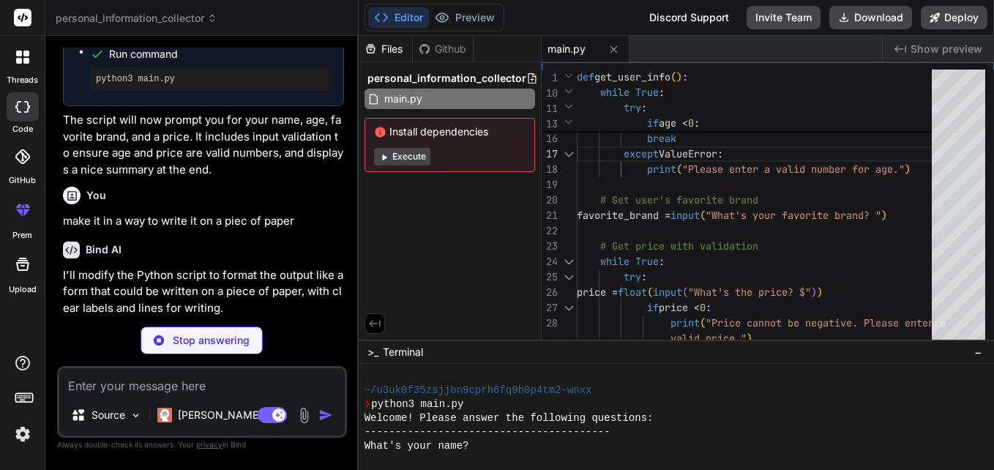
click at [299, 258] on div "Bind AI" at bounding box center [203, 249] width 281 height 17
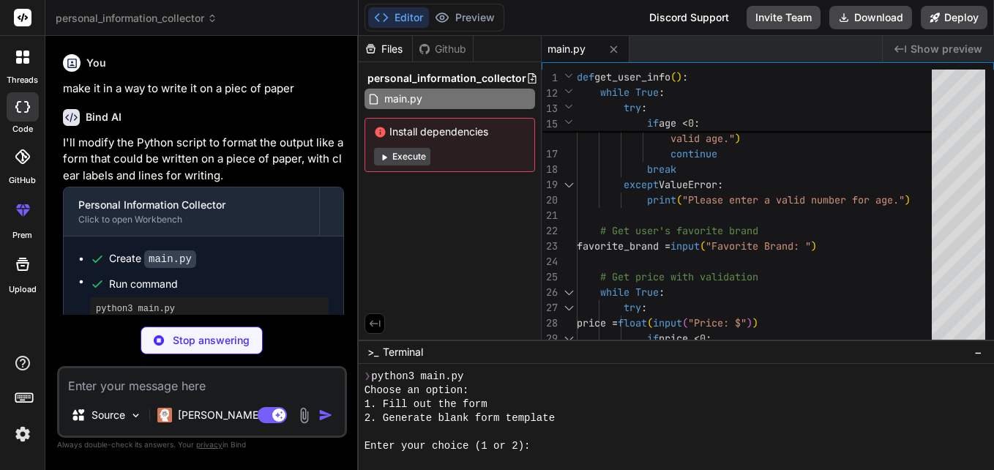
scroll to position [222, 0]
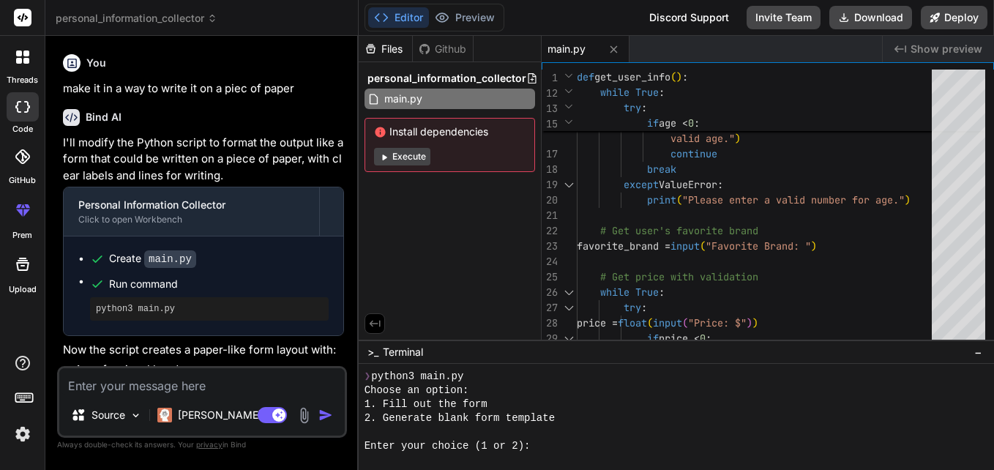
click at [340, 335] on div "Create main.py Run command python3 main.py" at bounding box center [203, 285] width 279 height 99
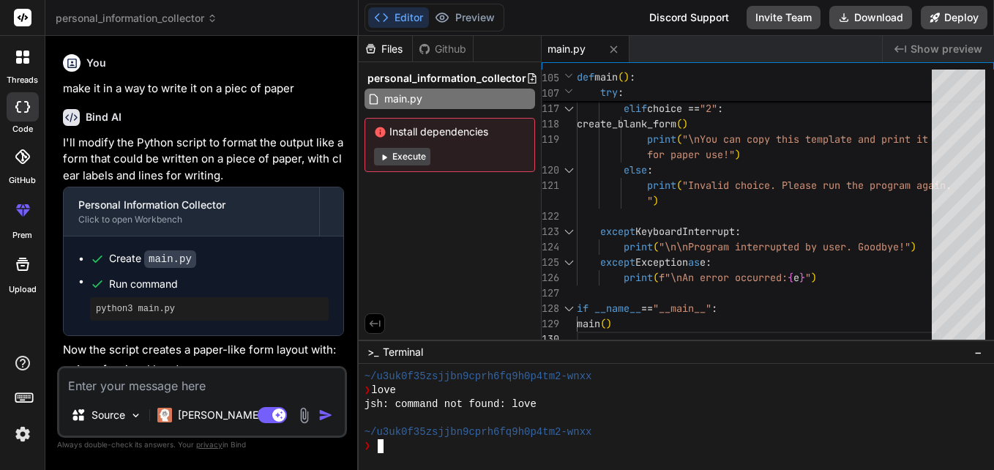
scroll to position [1293, 0]
drag, startPoint x: 767, startPoint y: 282, endPoint x: 775, endPoint y: 275, distance: 10.9
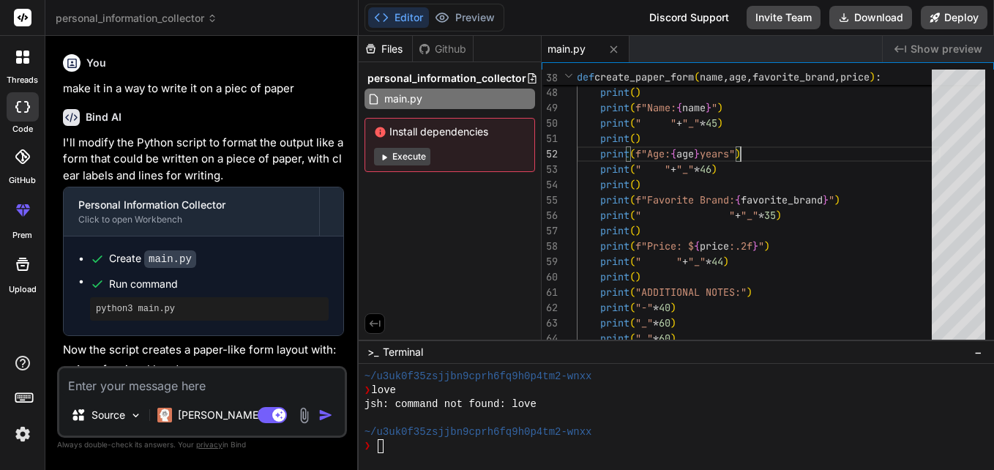
click at [348, 251] on div "Bind AI Web Search Created with Pixso. Code Generator You hello Bind AI Hello! …" at bounding box center [201, 252] width 313 height 433
click at [344, 256] on div "You hello Bind AI Hello! I'm Bind AI, your expert AI assistant and senior softw…" at bounding box center [203, 207] width 287 height 318
click at [320, 181] on p "I'll modify the Python script to format the output like a form that could be wr…" at bounding box center [203, 160] width 281 height 50
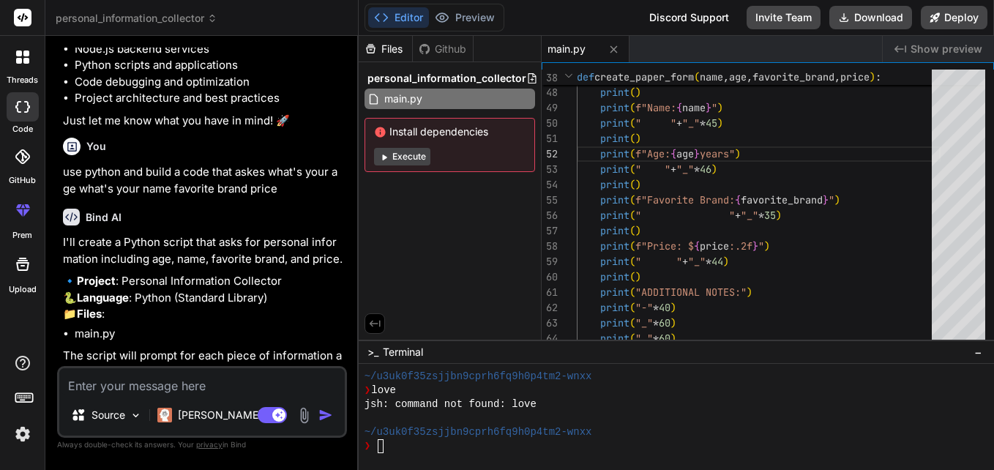
scroll to position [198, 0]
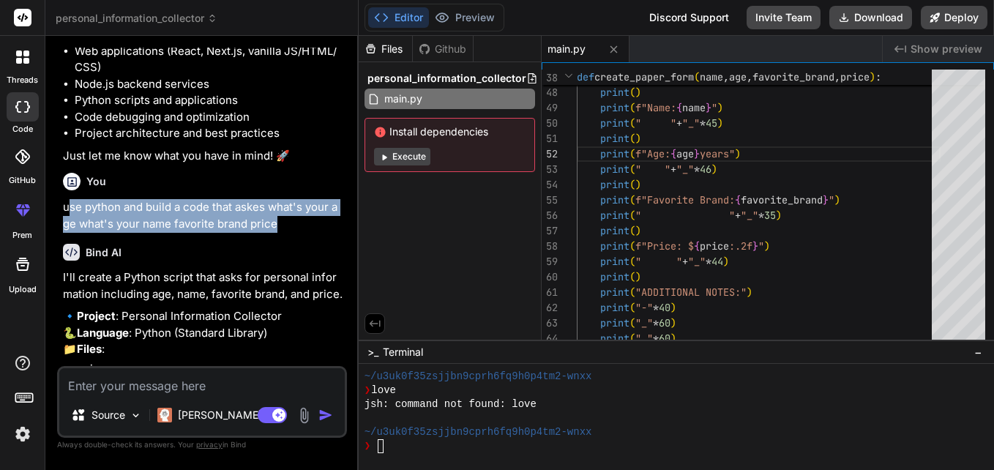
drag, startPoint x: 67, startPoint y: 203, endPoint x: 282, endPoint y: 225, distance: 216.9
click at [282, 225] on p "use python and build a code that askes what's your age what's your name favorit…" at bounding box center [203, 215] width 281 height 33
click at [286, 231] on p "use python and build a code that askes what's your age what's your name favorit…" at bounding box center [203, 215] width 281 height 33
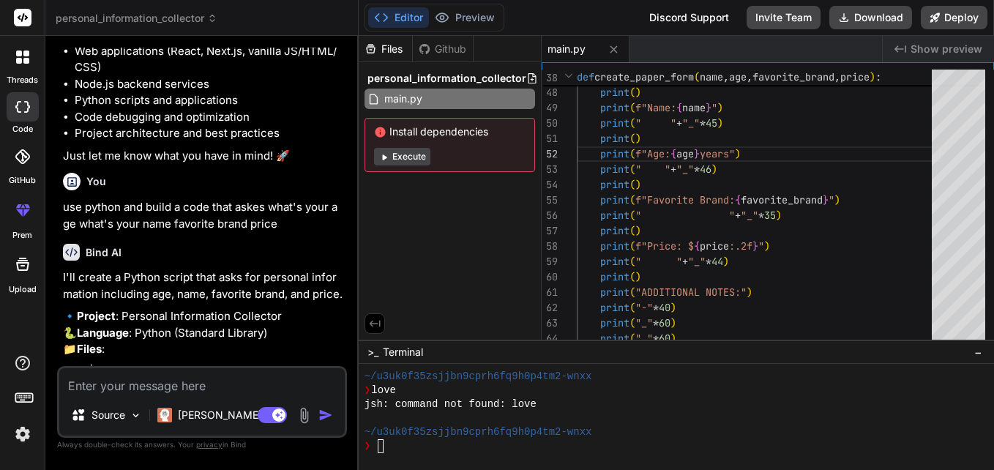
click at [298, 265] on div "Bind AI I'll create a Python script that asks for personal information includin…" at bounding box center [203, 335] width 281 height 206
click at [271, 227] on p "use python and build a code that askes what's your age what's your name favorit…" at bounding box center [203, 215] width 281 height 33
click at [276, 227] on p "use python and build a code that askes what's your age what's your name favorit…" at bounding box center [203, 215] width 281 height 33
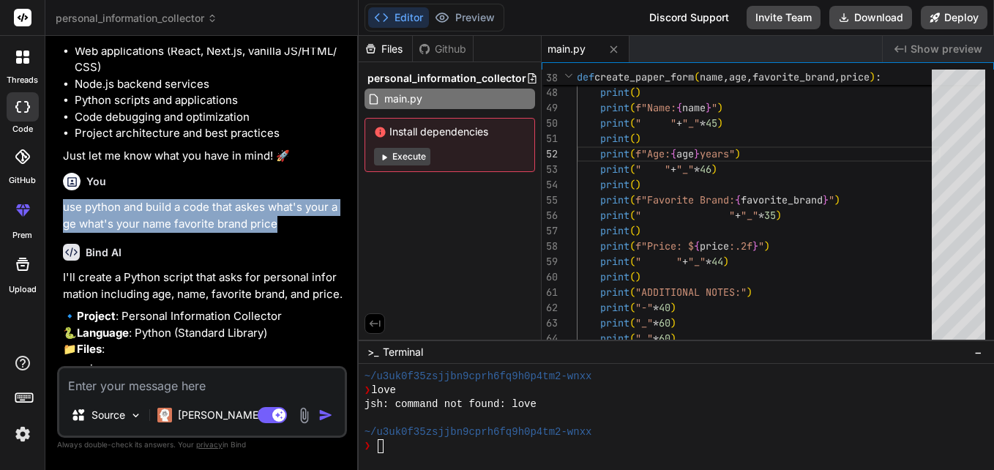
drag, startPoint x: 278, startPoint y: 227, endPoint x: 48, endPoint y: 203, distance: 231.7
click at [48, 203] on div "Bind AI Web Search Created with Pixso. Code Generator You hello Bind AI Hello! …" at bounding box center [201, 252] width 313 height 433
copy p "use python and build a code that askes what's your age what's your name favorit…"
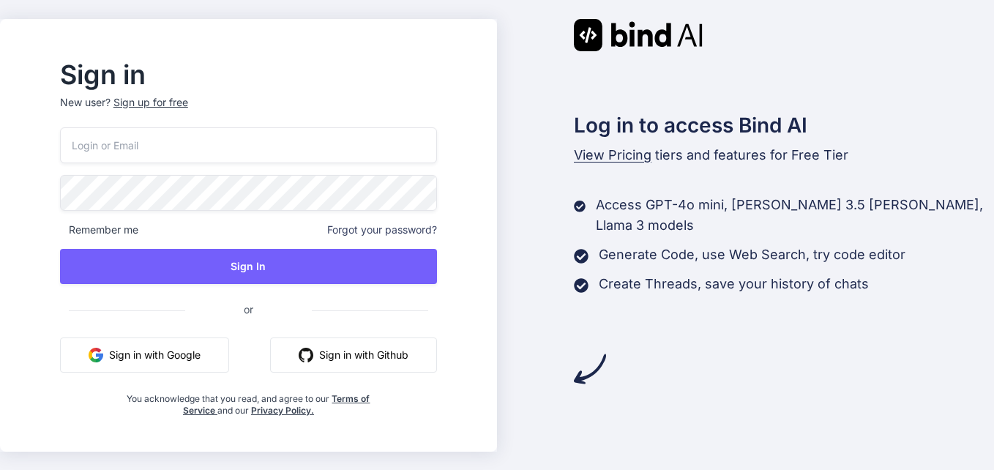
click at [229, 356] on button "Sign in with Google" at bounding box center [144, 354] width 169 height 35
